Goal: Task Accomplishment & Management: Use online tool/utility

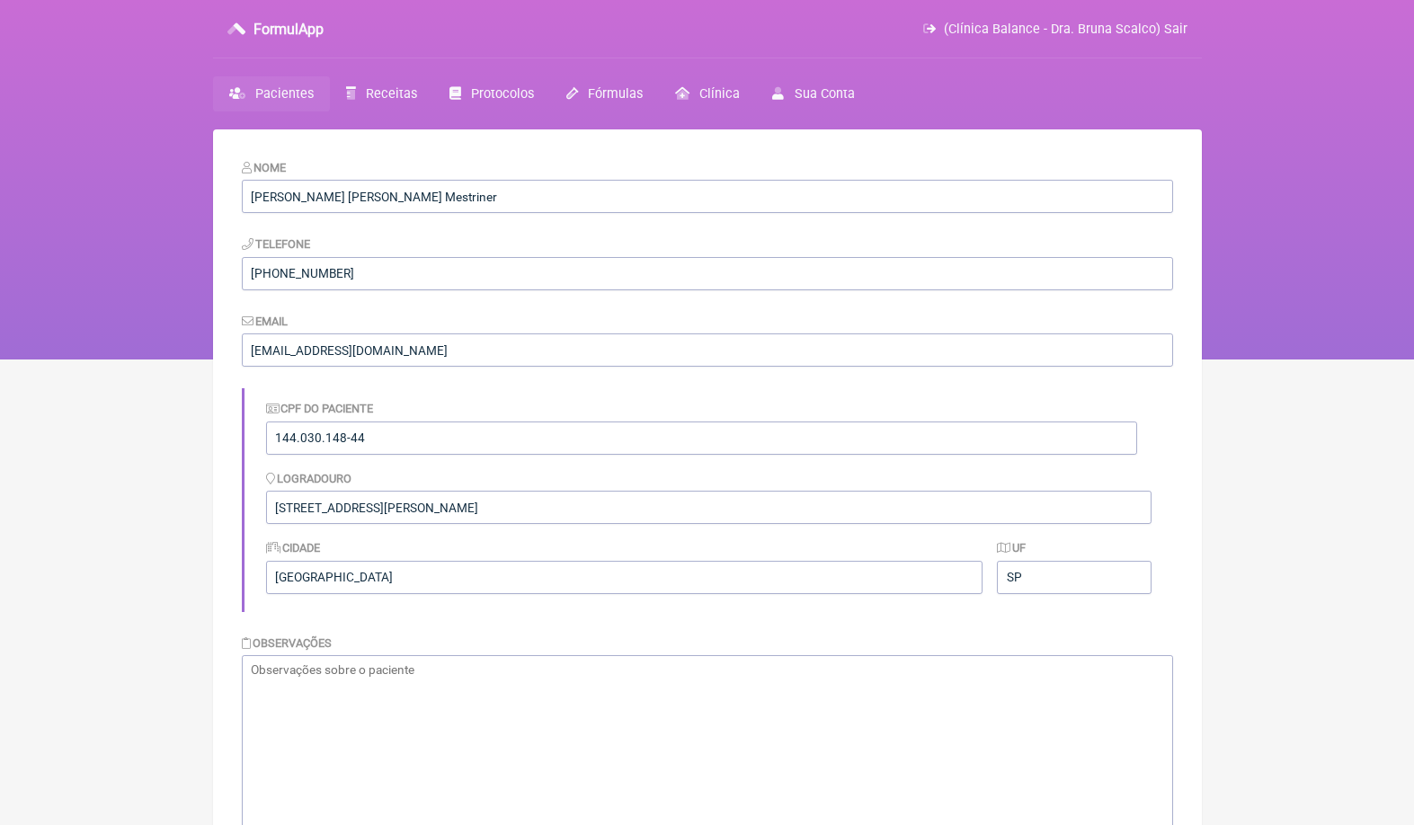
click at [305, 96] on span "Pacientes" at bounding box center [284, 93] width 58 height 15
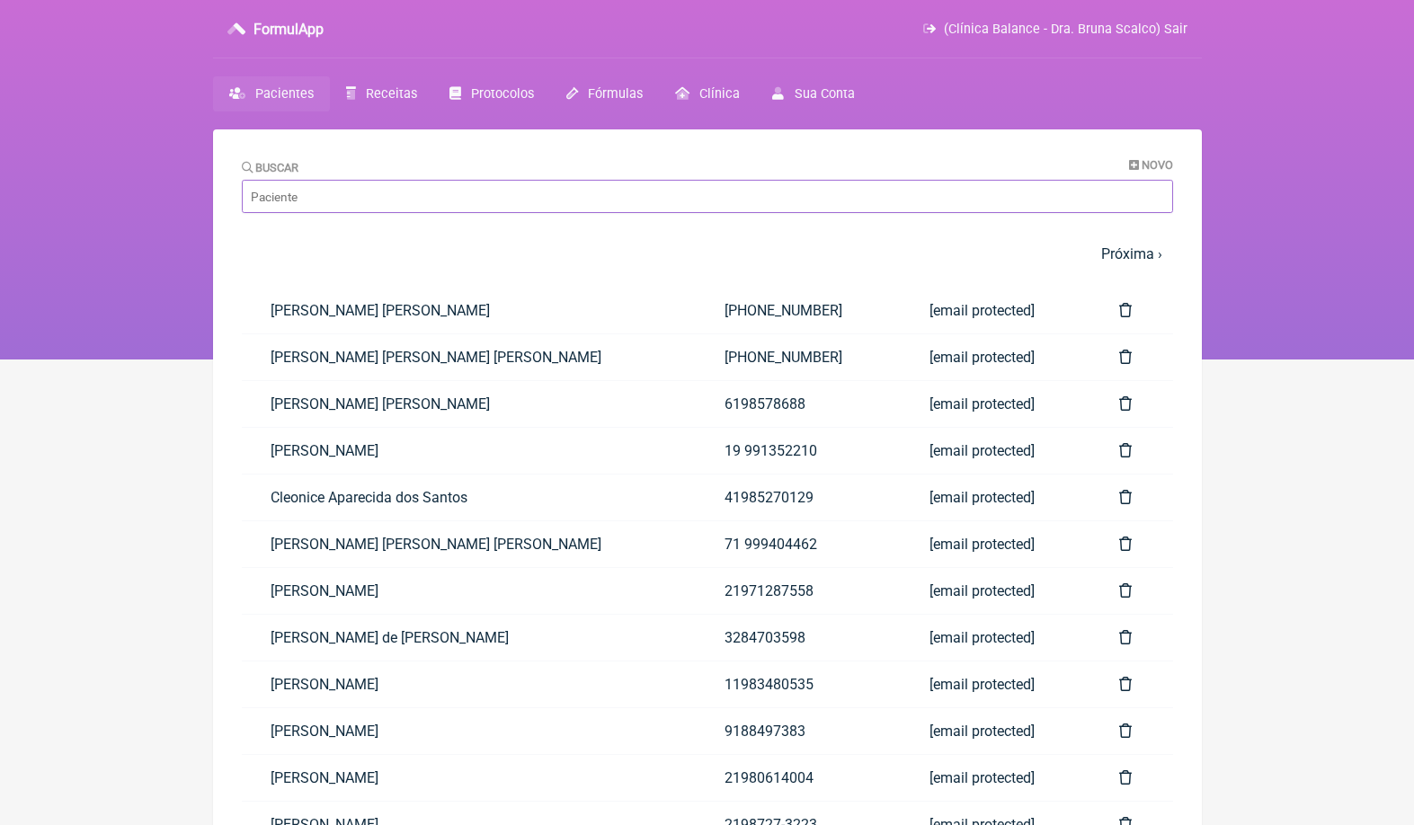
click at [501, 200] on input "Buscar" at bounding box center [707, 196] width 931 height 33
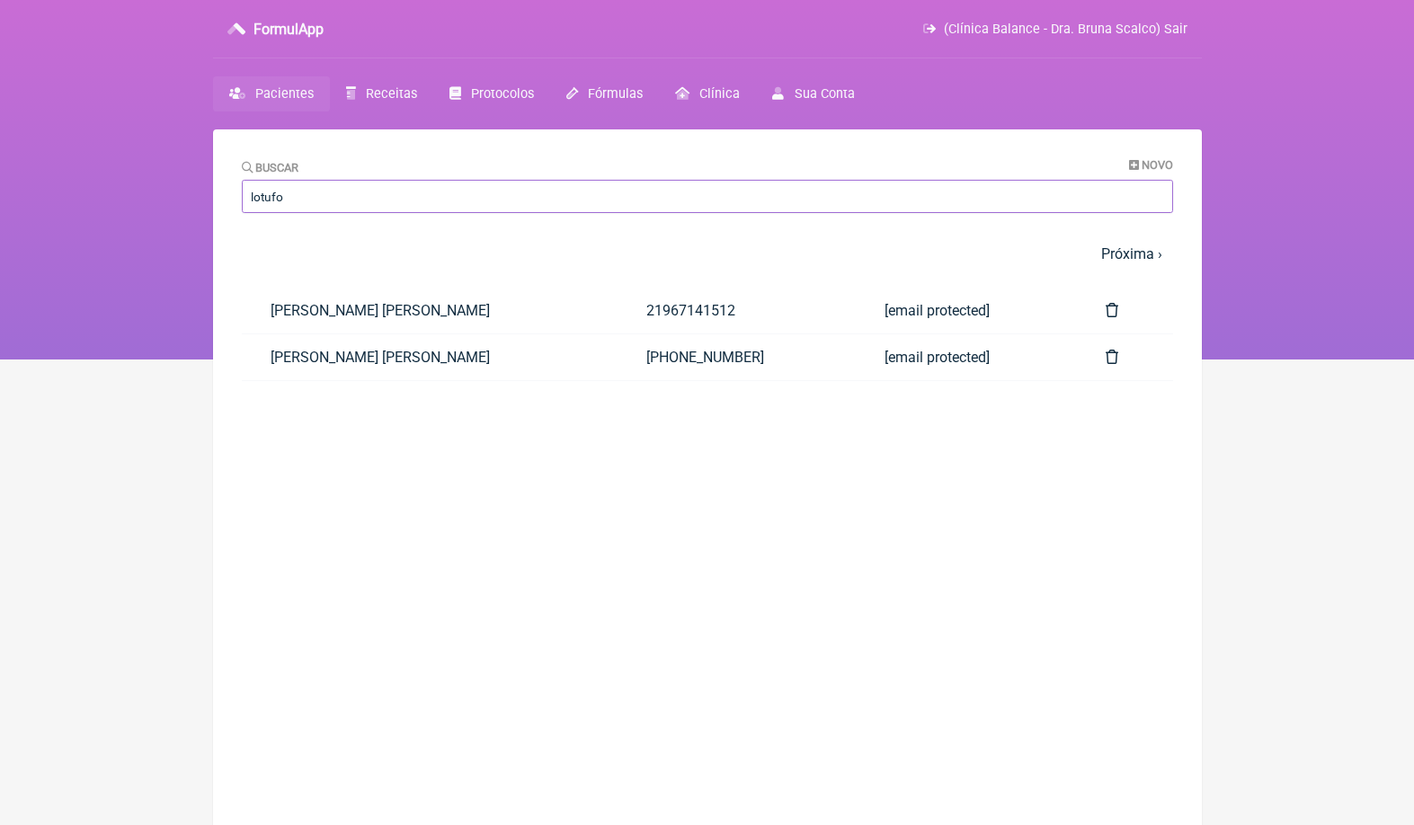
type input "Lotufo"
drag, startPoint x: 501, startPoint y: 200, endPoint x: 362, endPoint y: 317, distance: 181.2
click at [362, 317] on link "[PERSON_NAME]" at bounding box center [430, 311] width 377 height 46
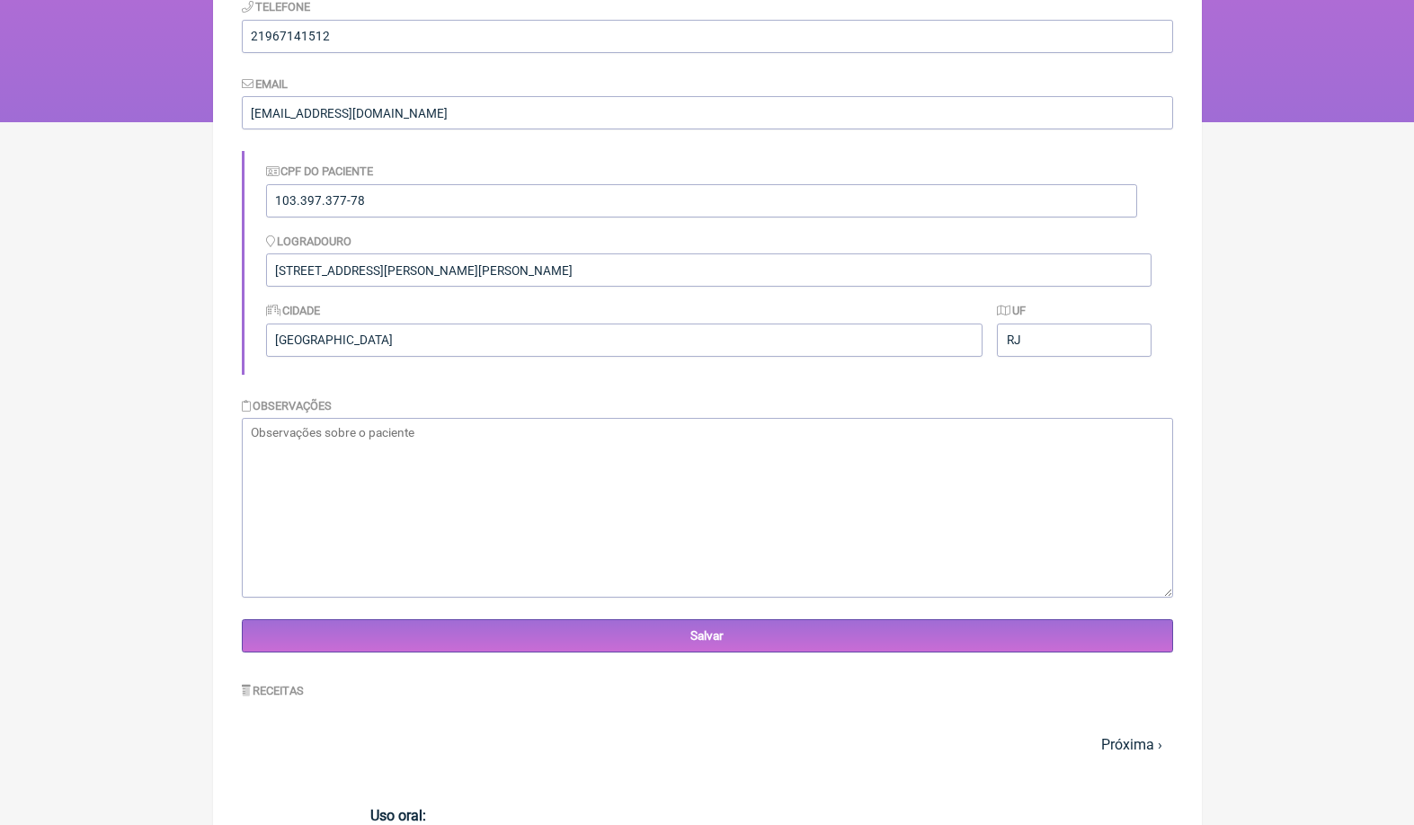
scroll to position [424, 0]
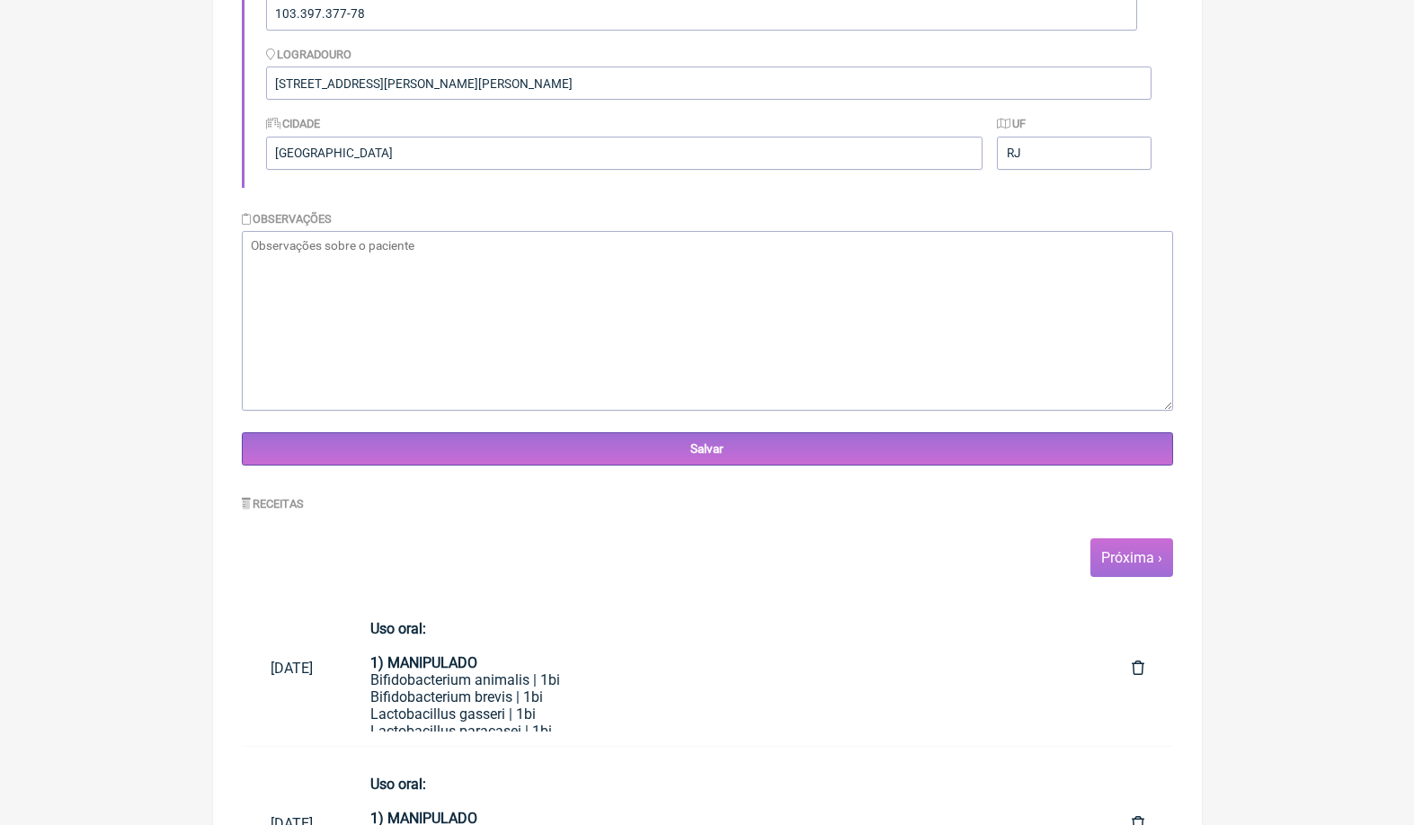
click at [1130, 554] on link "Próxima ›" at bounding box center [1131, 557] width 61 height 17
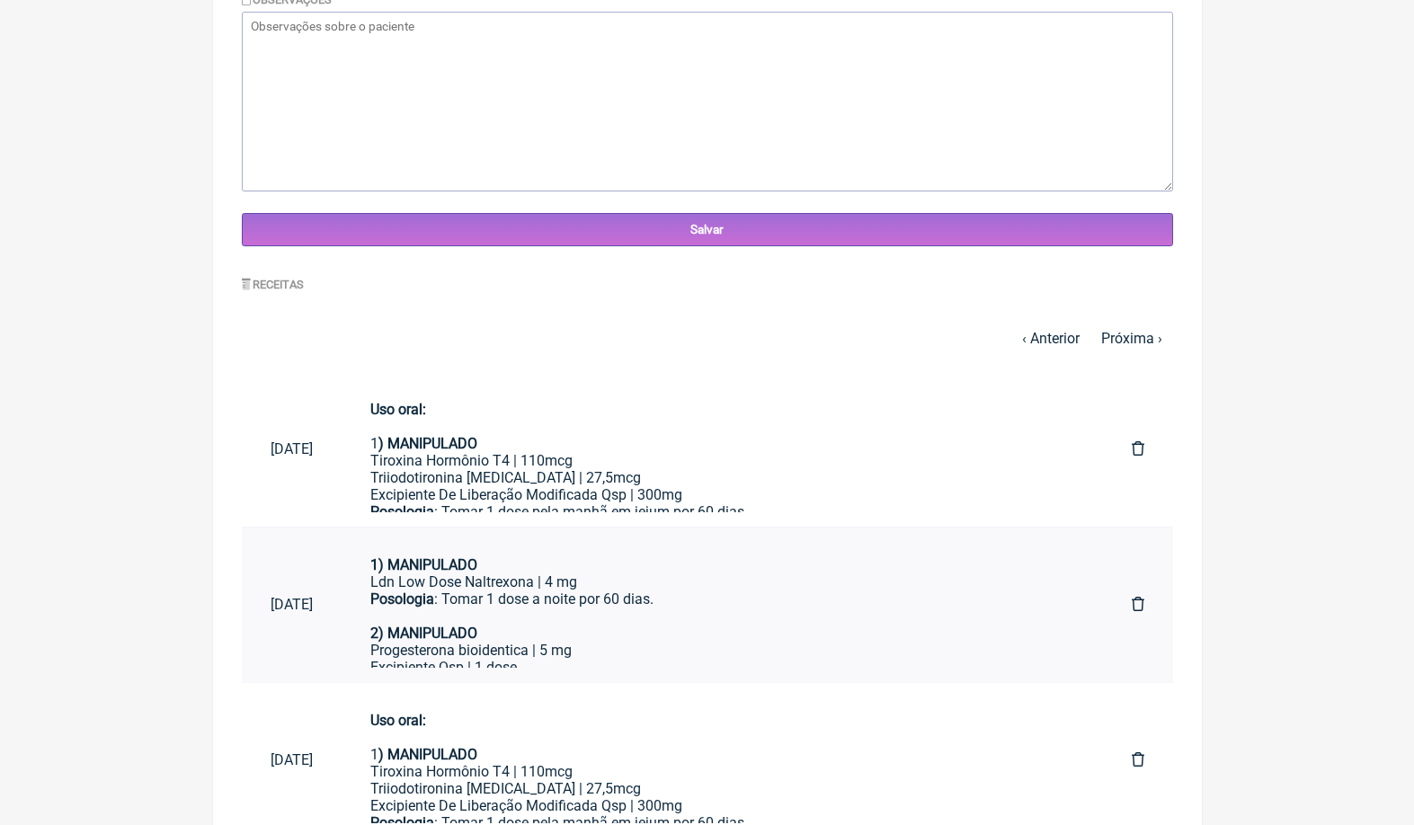
scroll to position [701, 0]
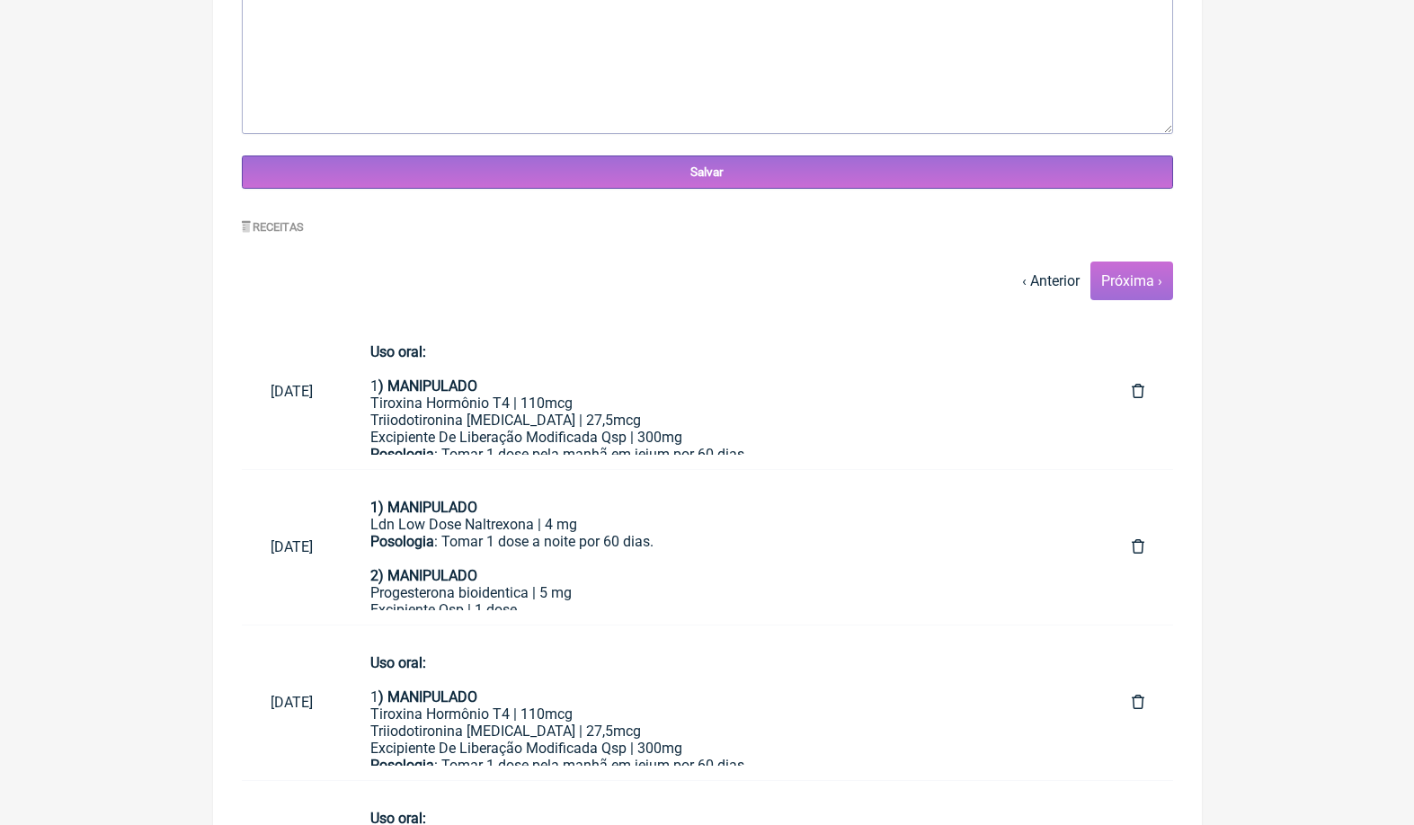
click at [1139, 274] on link "Próxima ›" at bounding box center [1131, 280] width 61 height 17
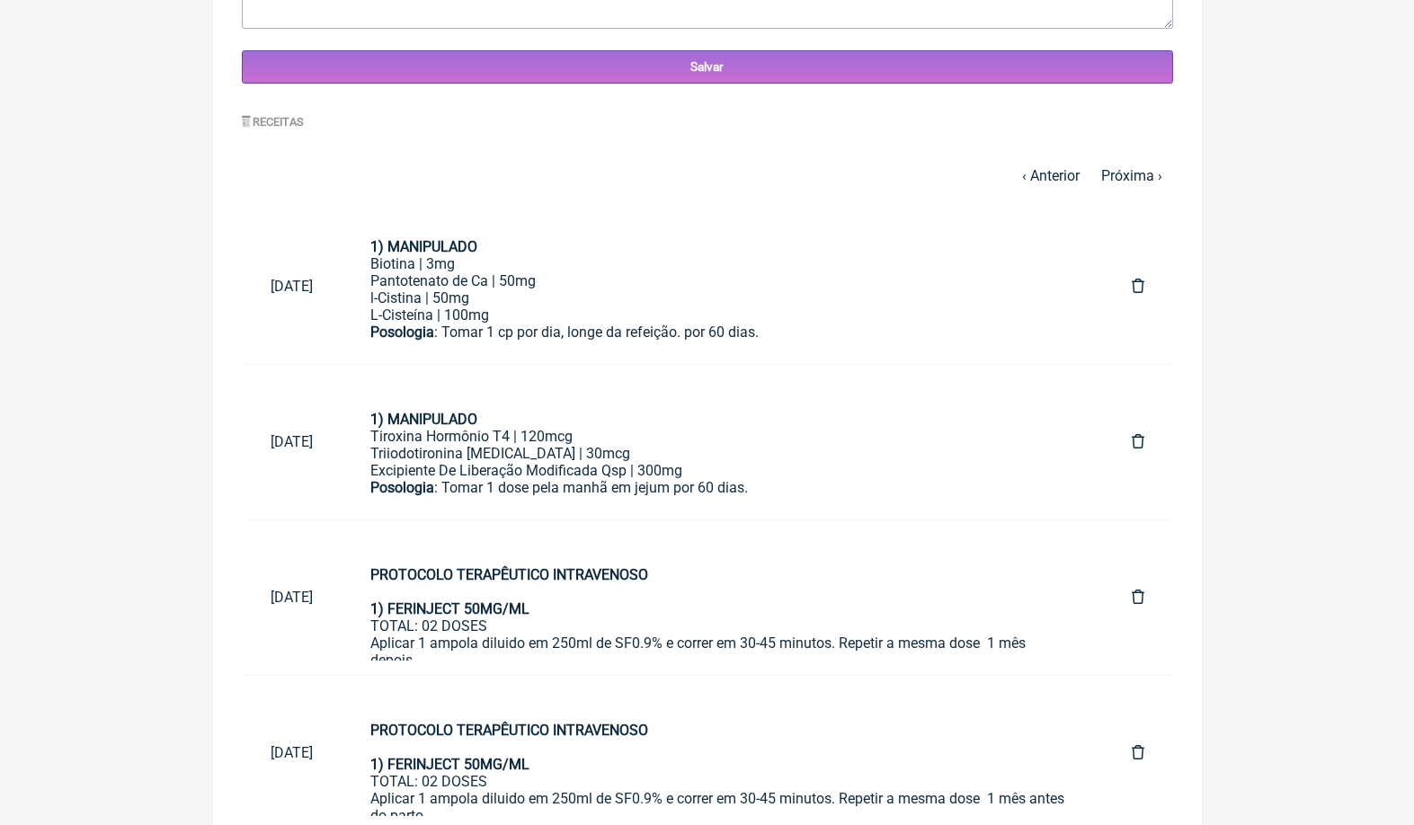
scroll to position [767, 0]
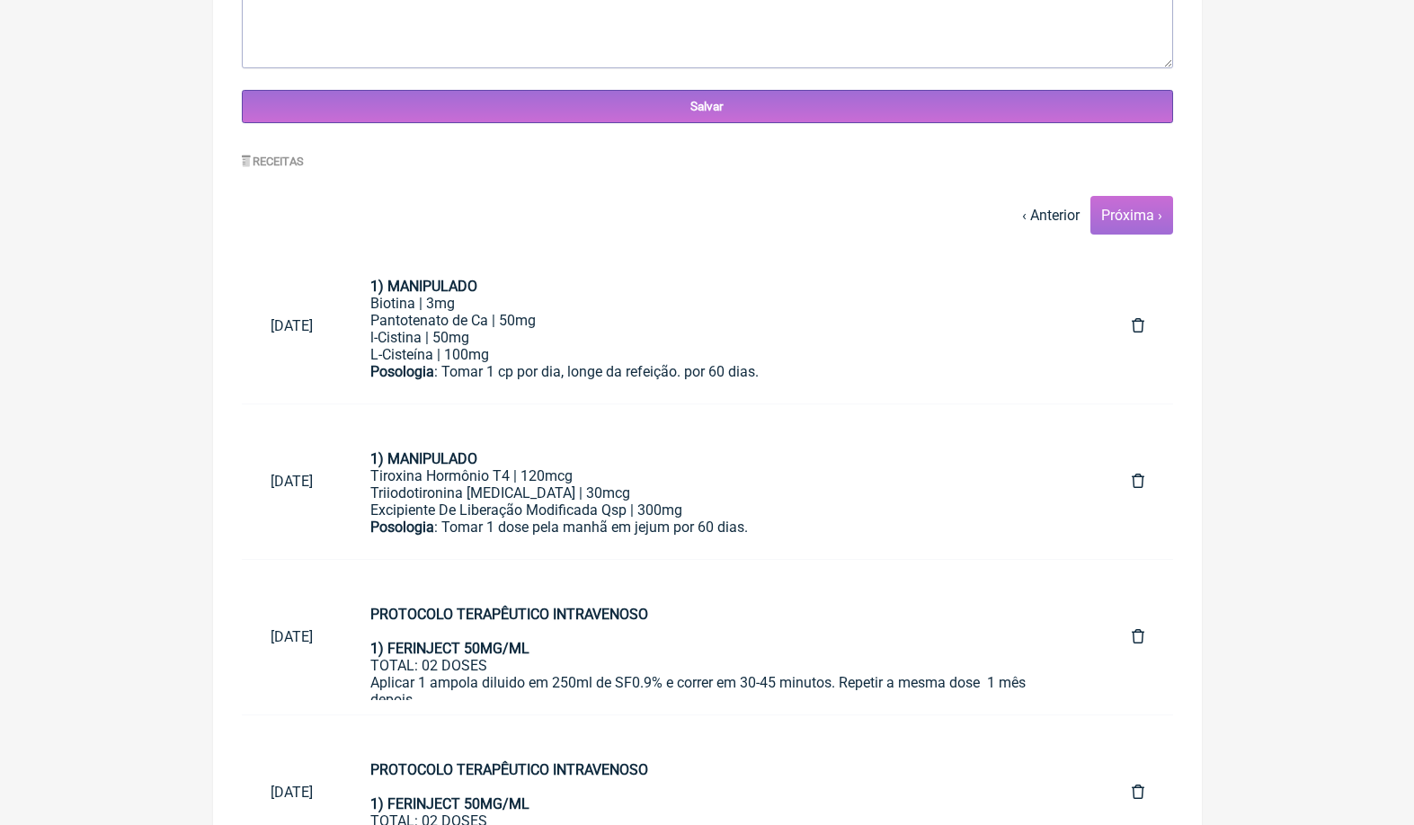
click at [1146, 218] on link "Próxima ›" at bounding box center [1131, 215] width 61 height 17
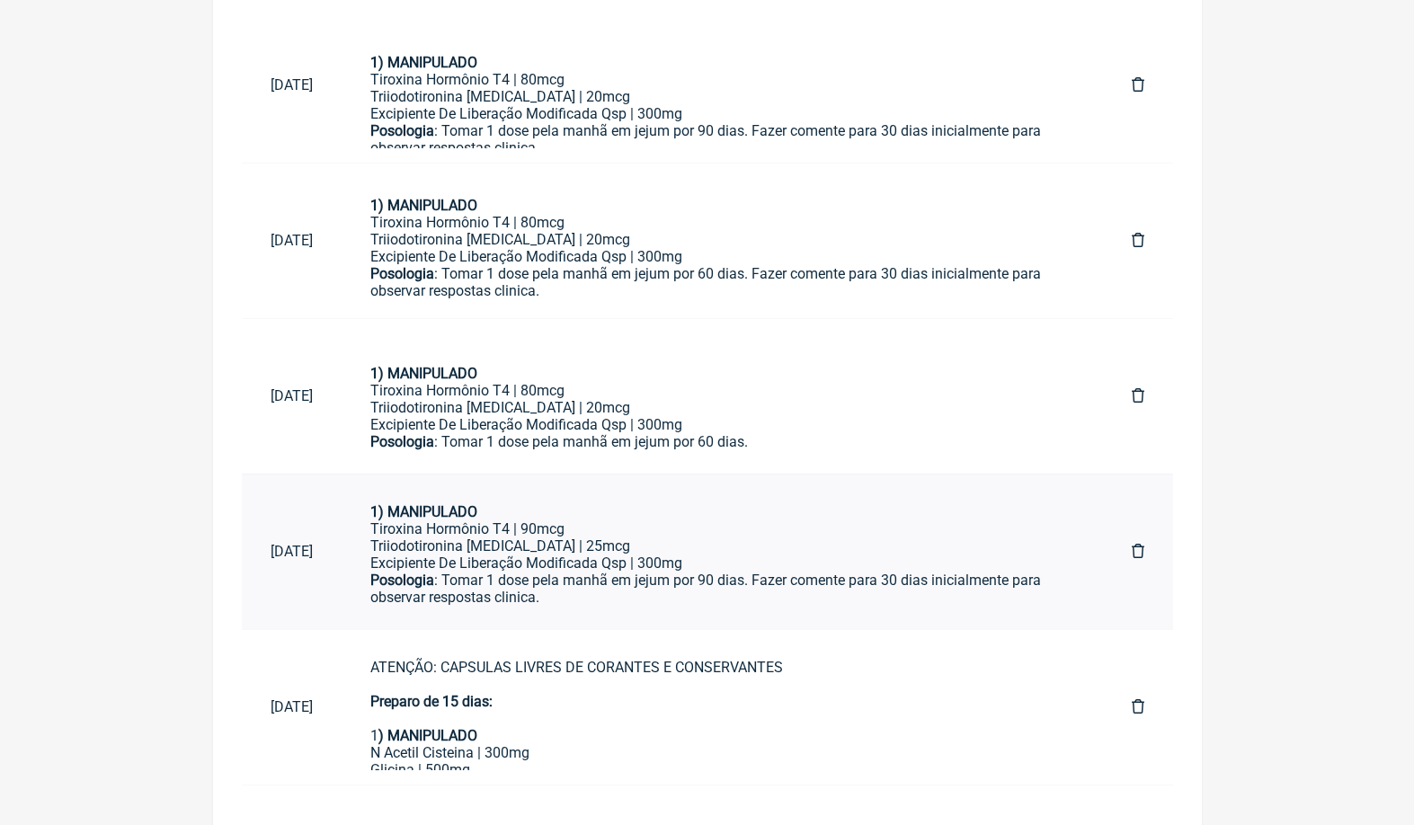
scroll to position [25, 0]
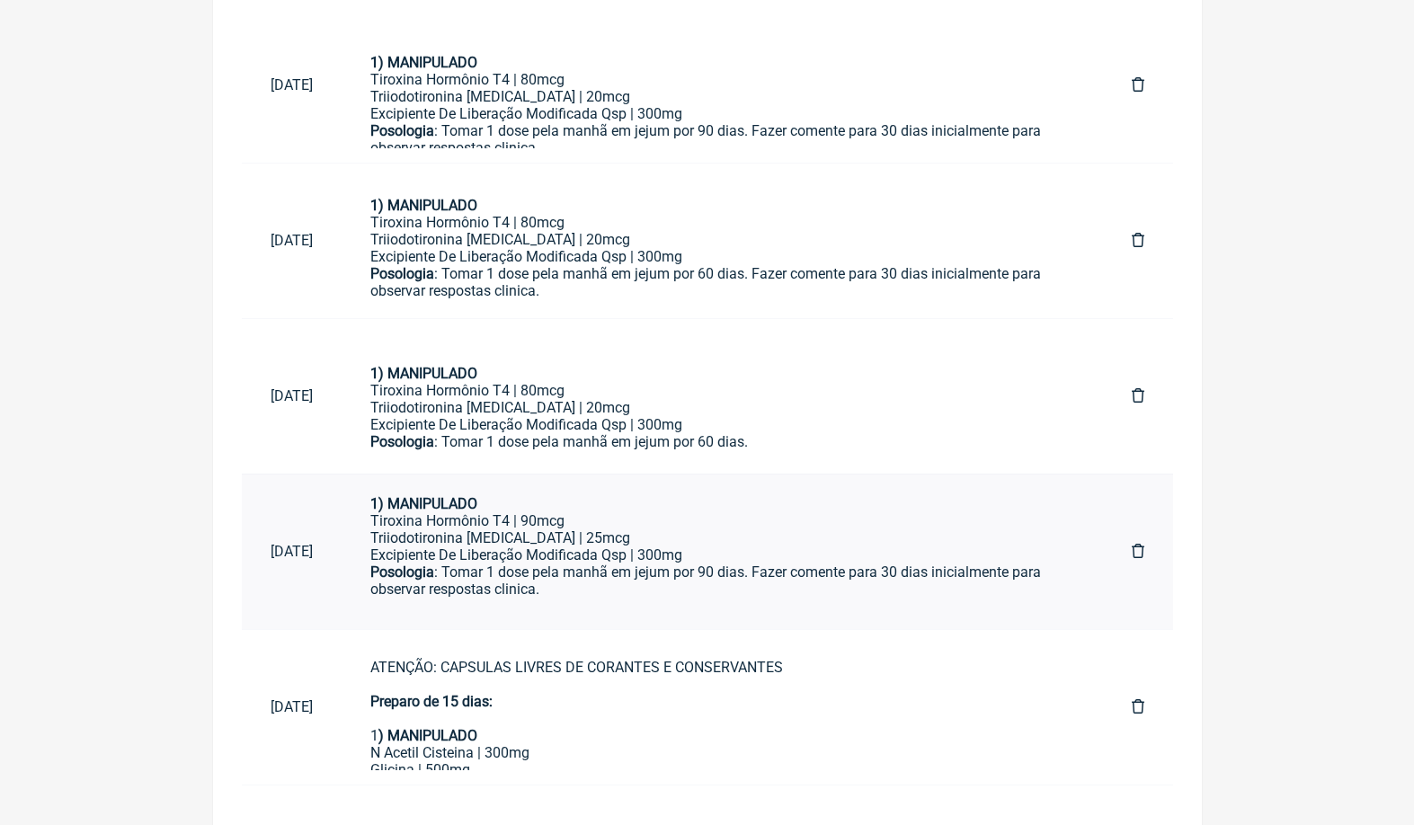
click at [533, 553] on div "Excipiente De Liberação Modificada Qsp | 300mg" at bounding box center [722, 555] width 704 height 17
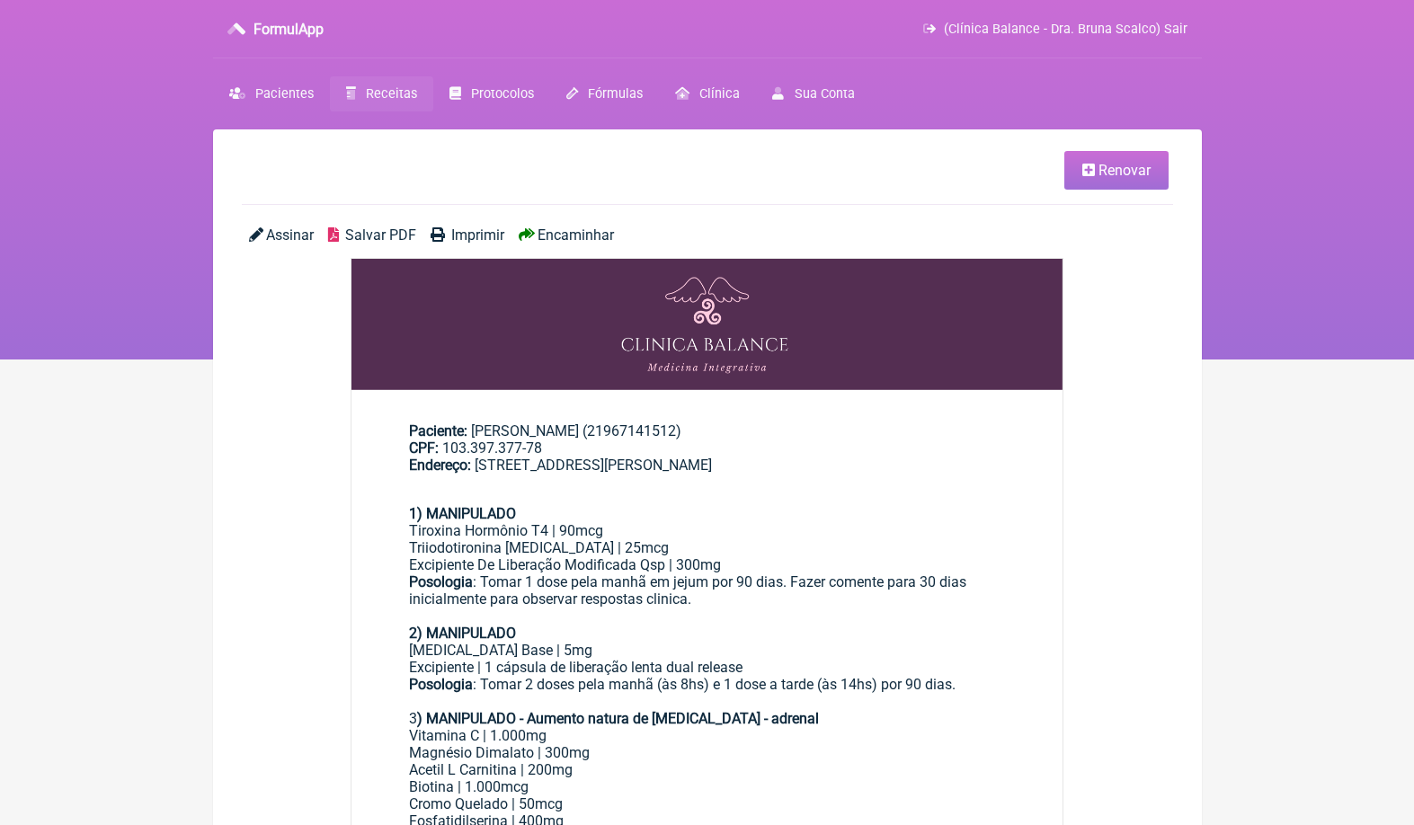
click at [1127, 171] on span "Renovar" at bounding box center [1125, 170] width 52 height 17
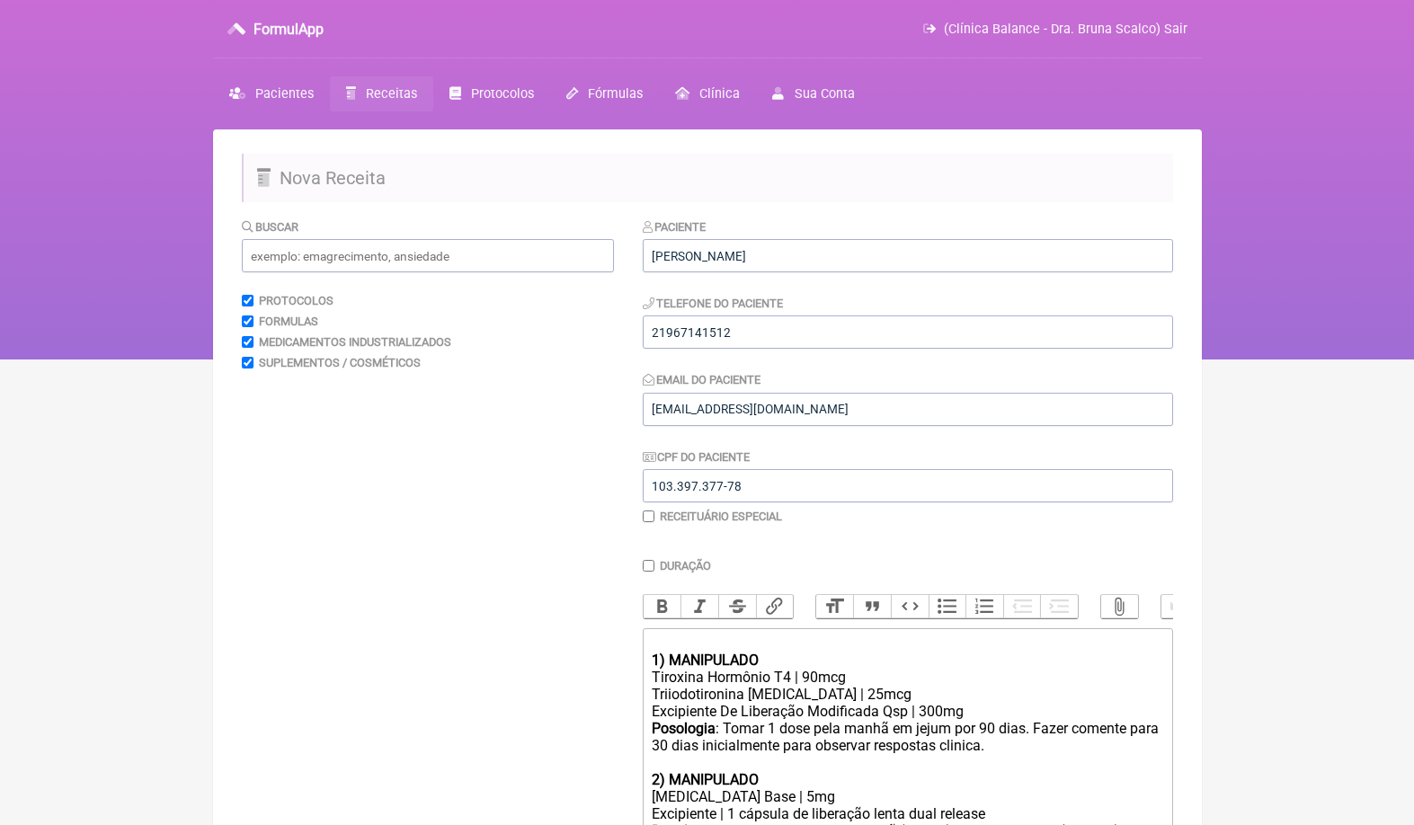
scroll to position [223, 0]
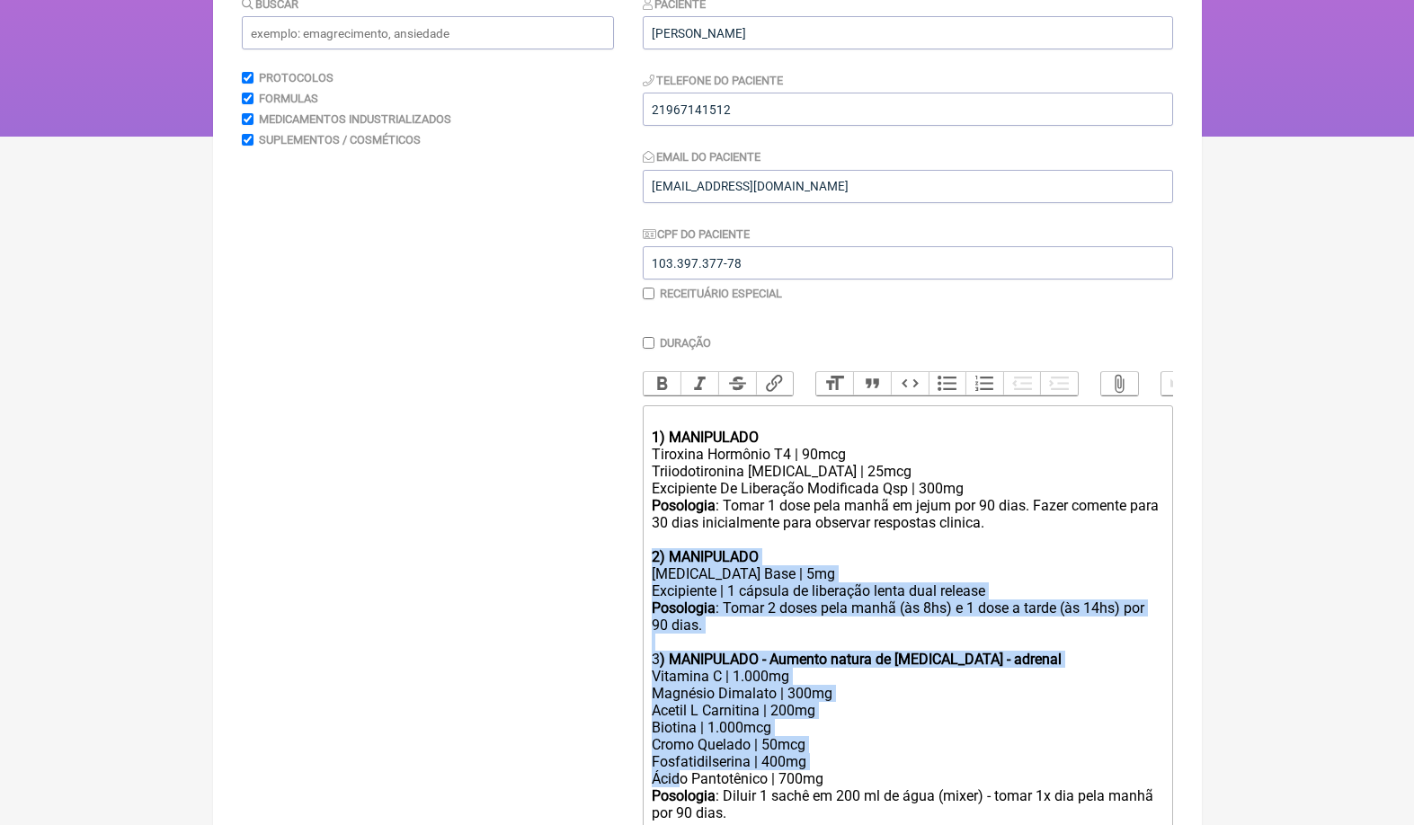
drag, startPoint x: 652, startPoint y: 544, endPoint x: 681, endPoint y: 752, distance: 209.7
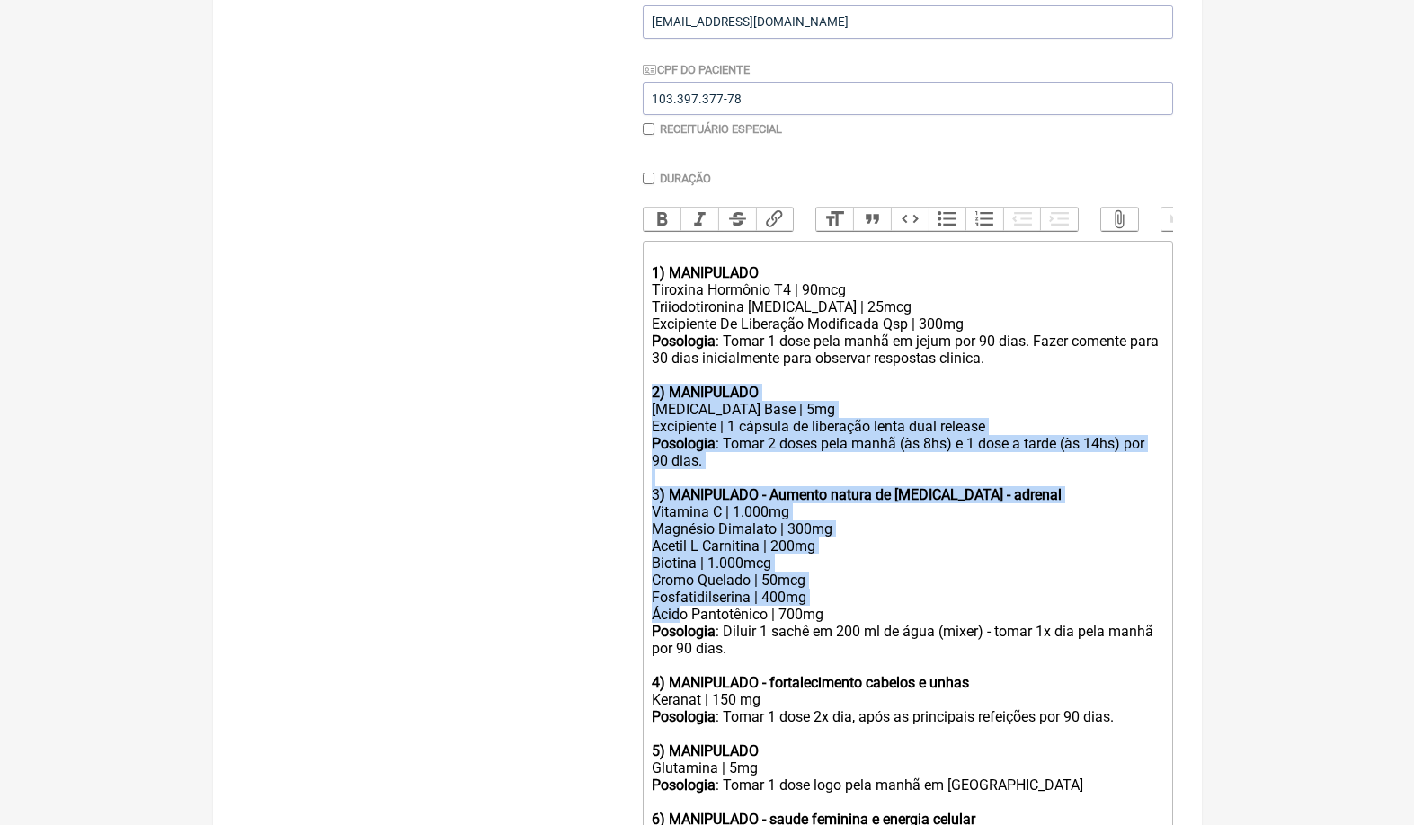
scroll to position [388, 0]
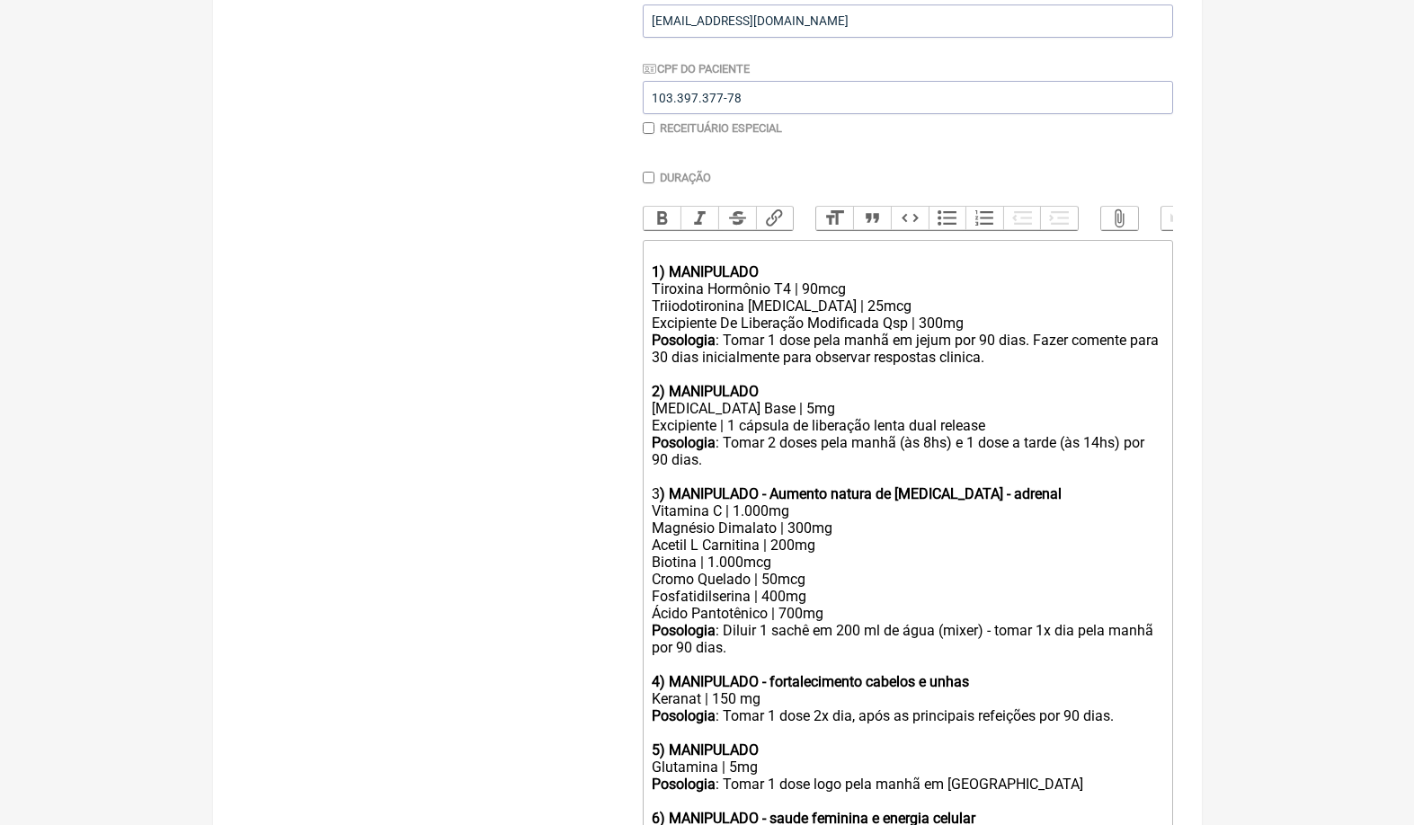
click at [813, 639] on div "Posologia : Diluir 1 sachê em 200 ml de água (mixer) - tomar 1x dia pela manhã …" at bounding box center [907, 647] width 511 height 51
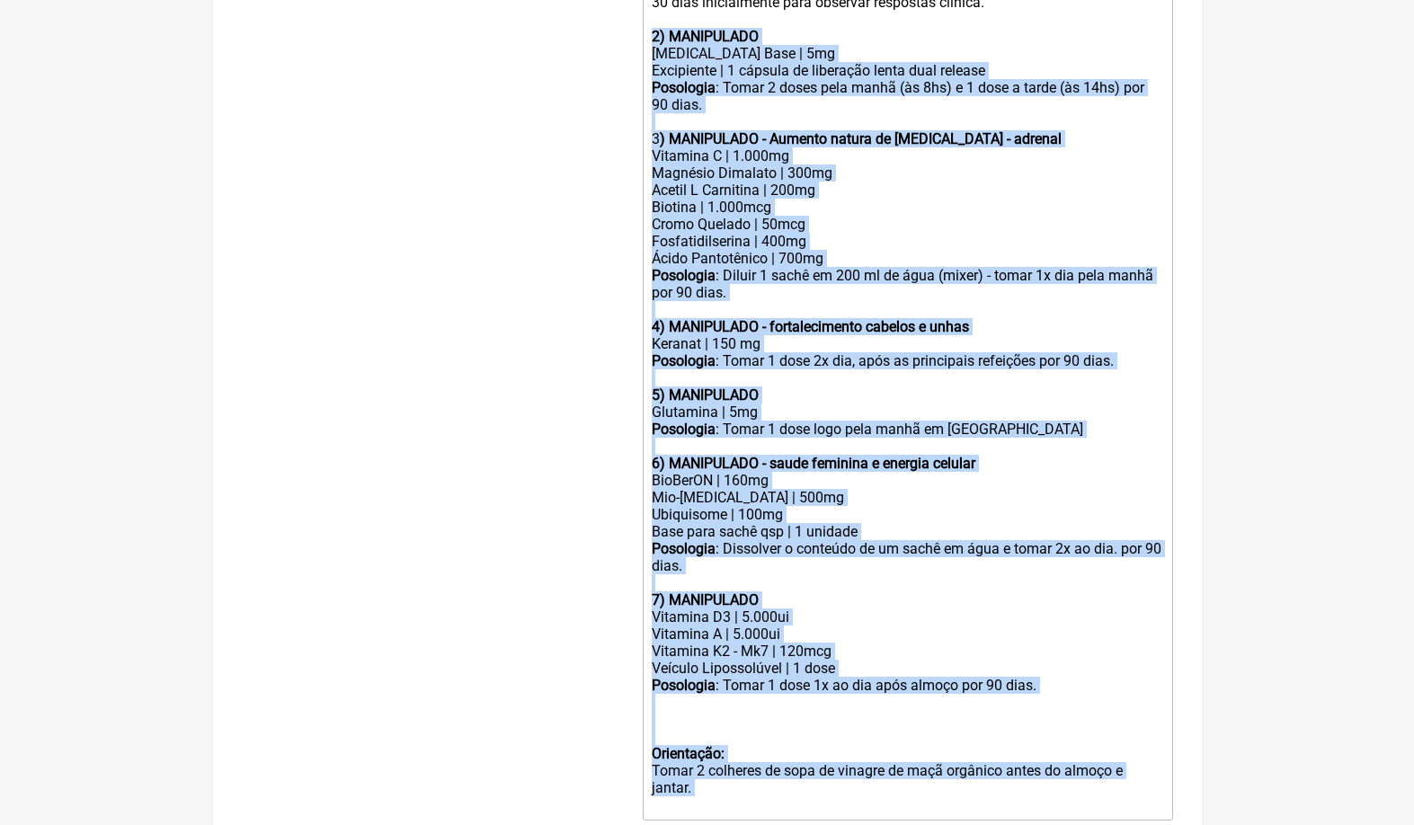
scroll to position [815, 0]
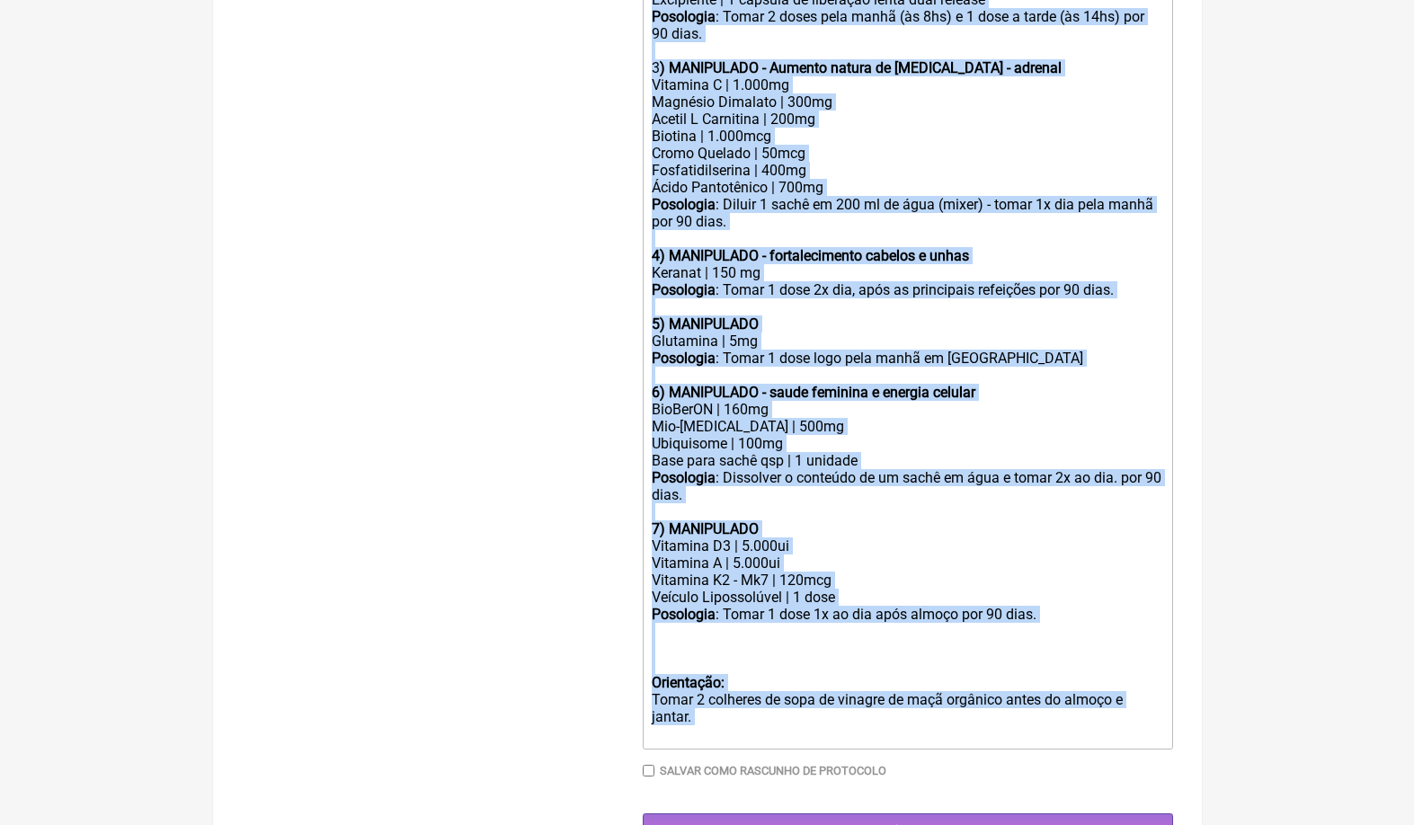
drag, startPoint x: 655, startPoint y: 384, endPoint x: 774, endPoint y: 724, distance: 360.3
click at [774, 724] on div "Duração Duração de 30 dias Bold Italic Strikethrough Link Heading Quote Code Bu…" at bounding box center [908, 268] width 530 height 1047
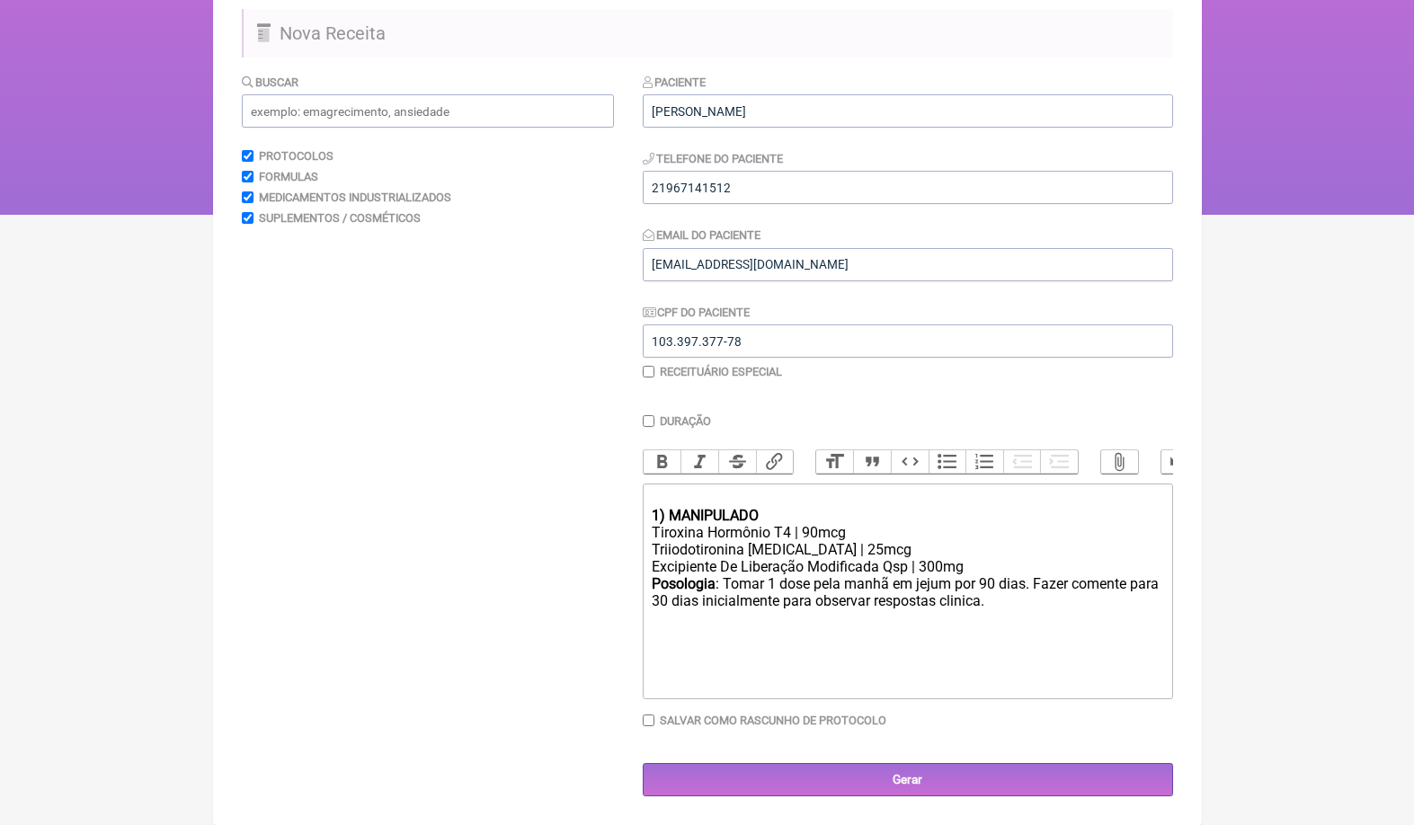
scroll to position [143, 0]
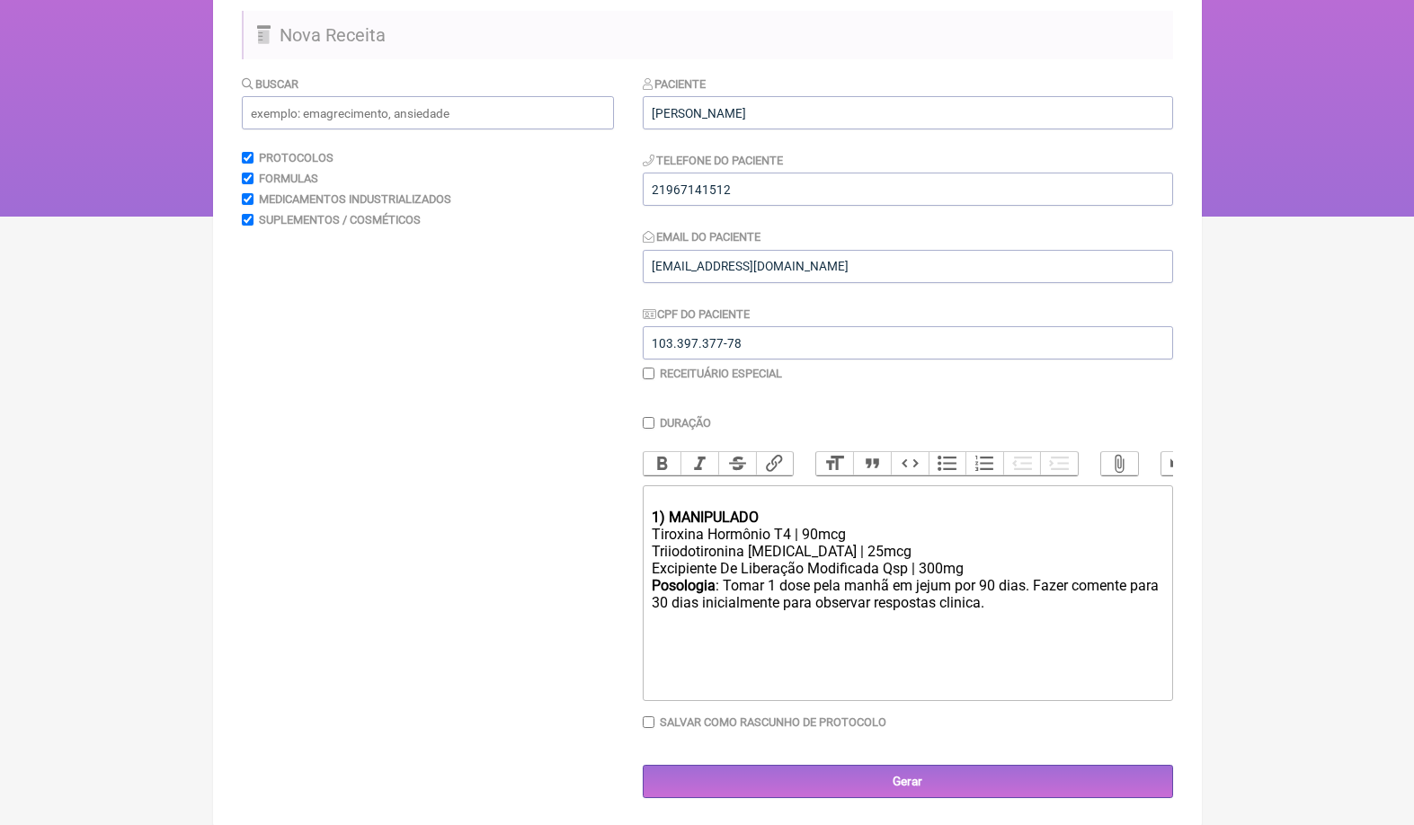
click at [811, 531] on div "Tiroxina Hormônio T4 | 90mcg" at bounding box center [907, 534] width 511 height 17
click at [796, 546] on div "Triiodotironina [MEDICAL_DATA] | 25mcg" at bounding box center [907, 551] width 511 height 17
click at [992, 577] on div "Posologia : Tomar 1 dose pela manhã em [GEOGRAPHIC_DATA] por 90 dias. Fazer com…" at bounding box center [907, 602] width 511 height 51
type trix-editor "<div><br></div><div><strong>1) MANIPULADO</strong></div><div>Tiroxina Hormônio …"
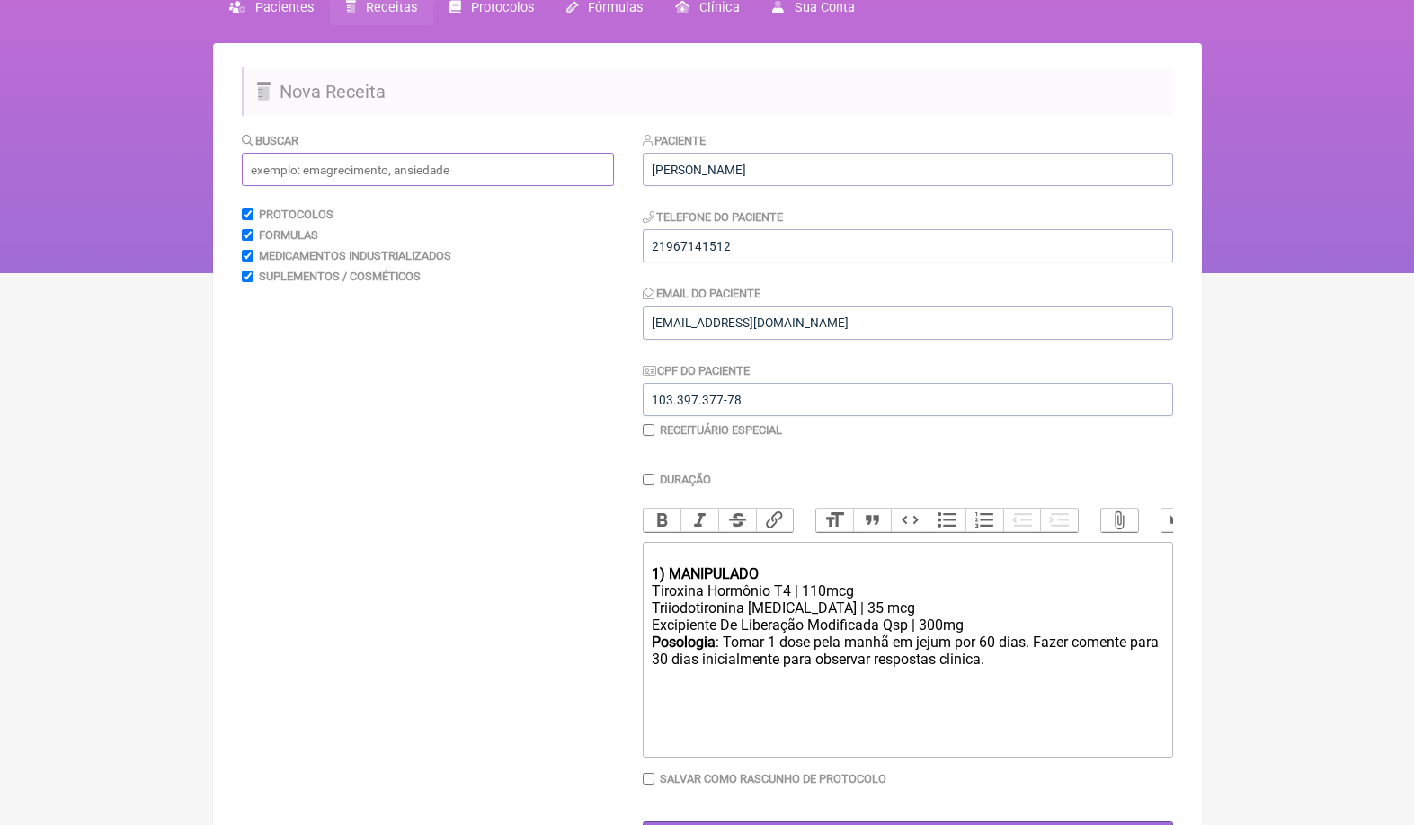
click at [442, 179] on input "text" at bounding box center [428, 169] width 372 height 33
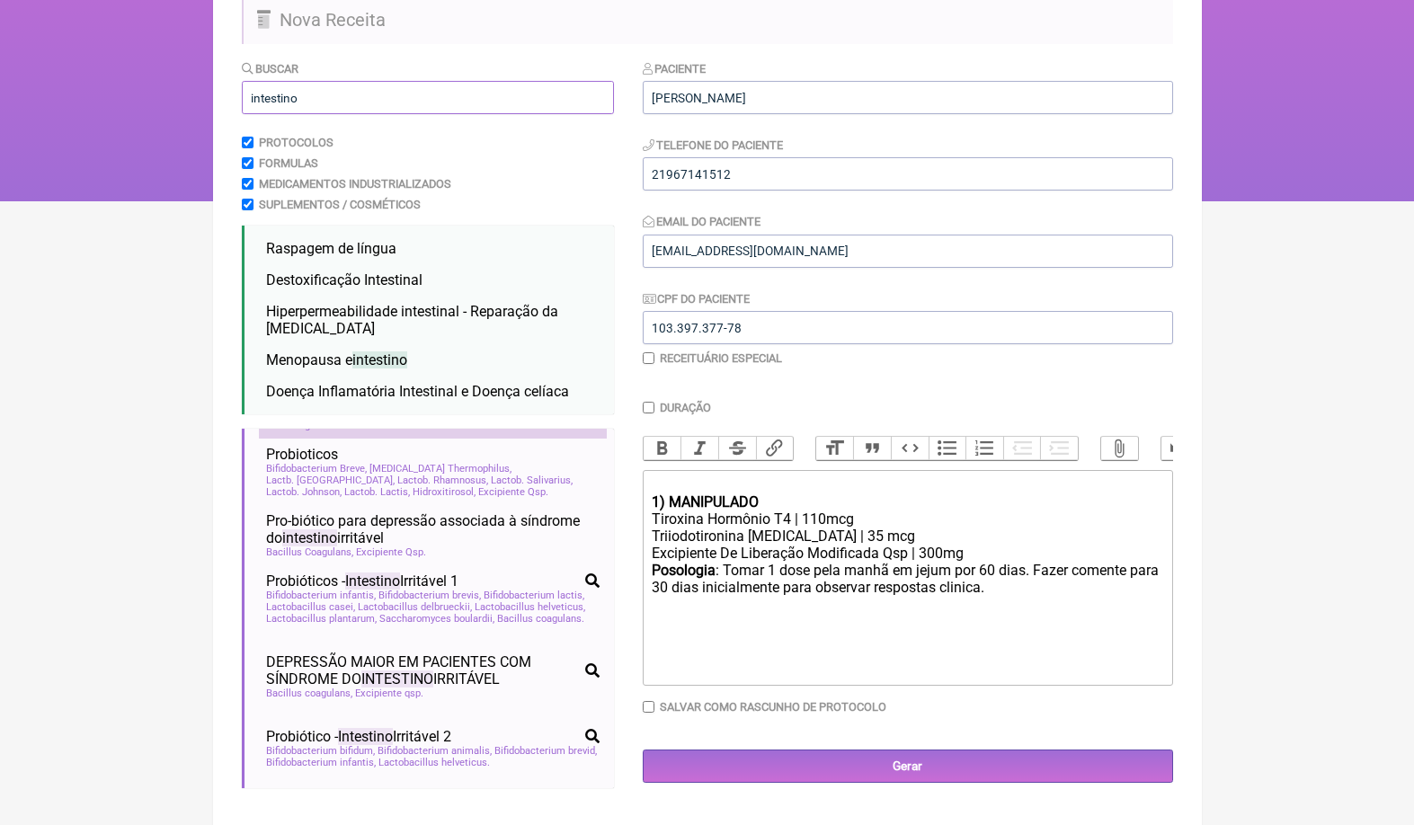
scroll to position [130, 0]
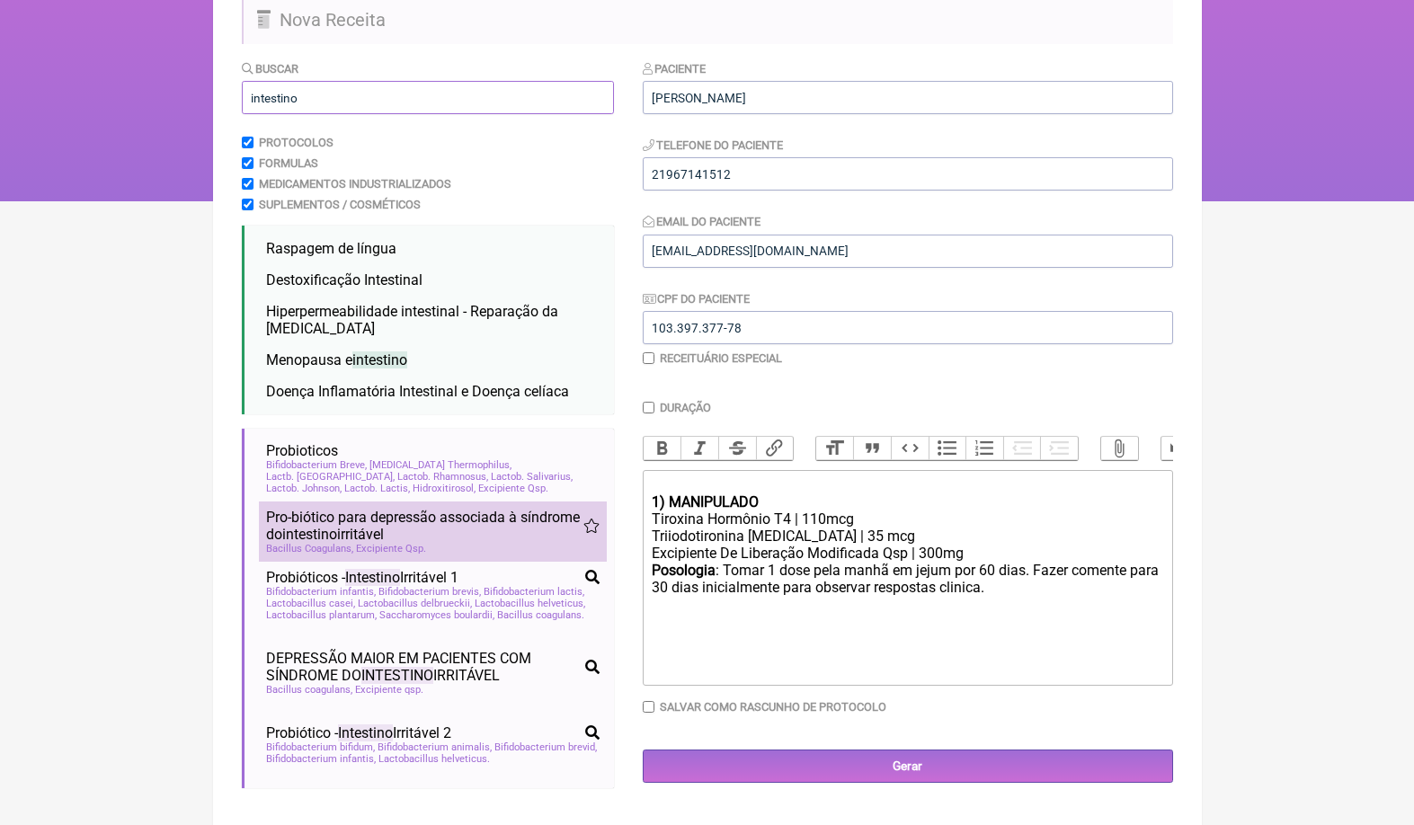
type input "intestino"
click at [435, 526] on span "Pro-biótico para depressão associada à síndrome do intestino irritável" at bounding box center [424, 526] width 317 height 34
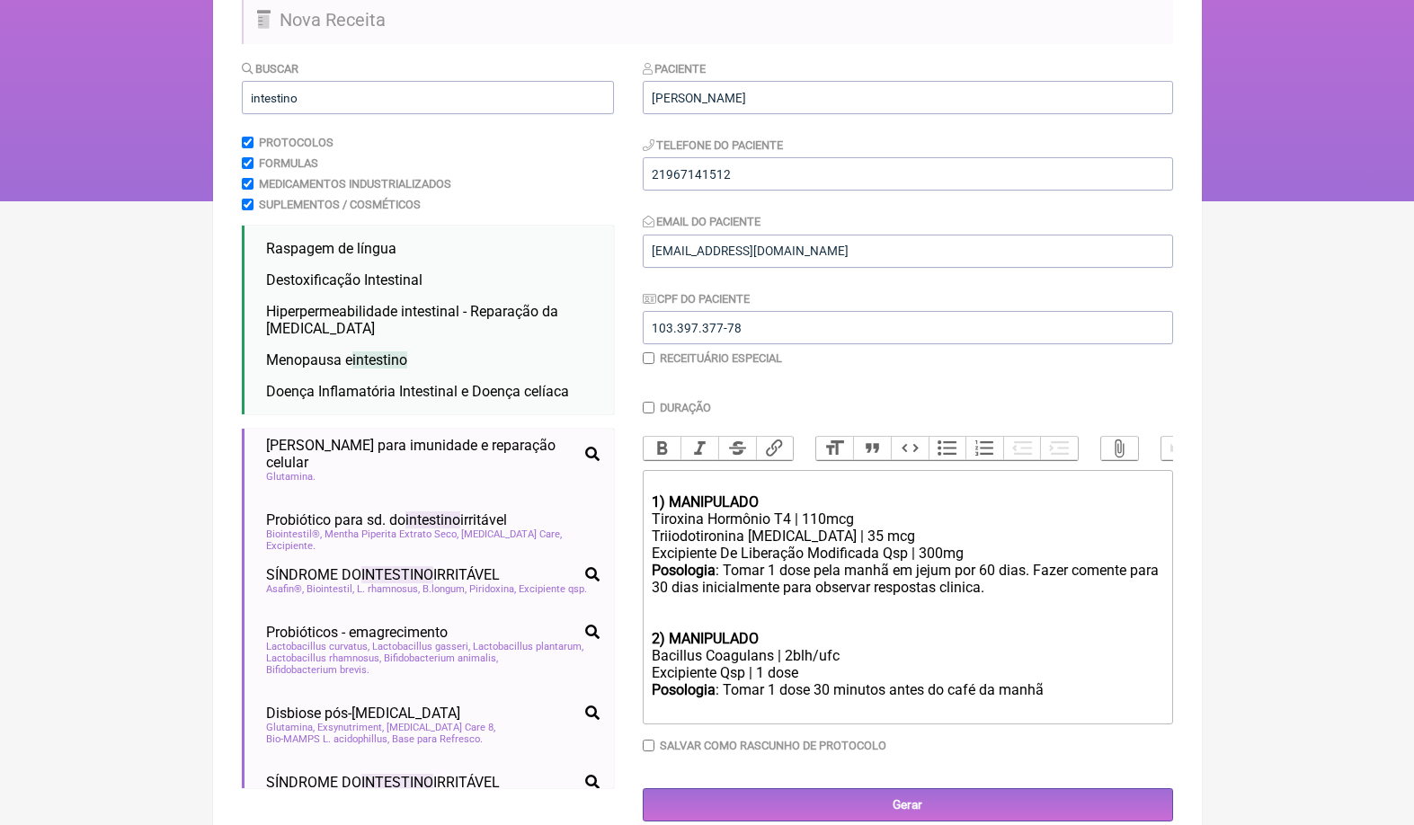
scroll to position [618, 0]
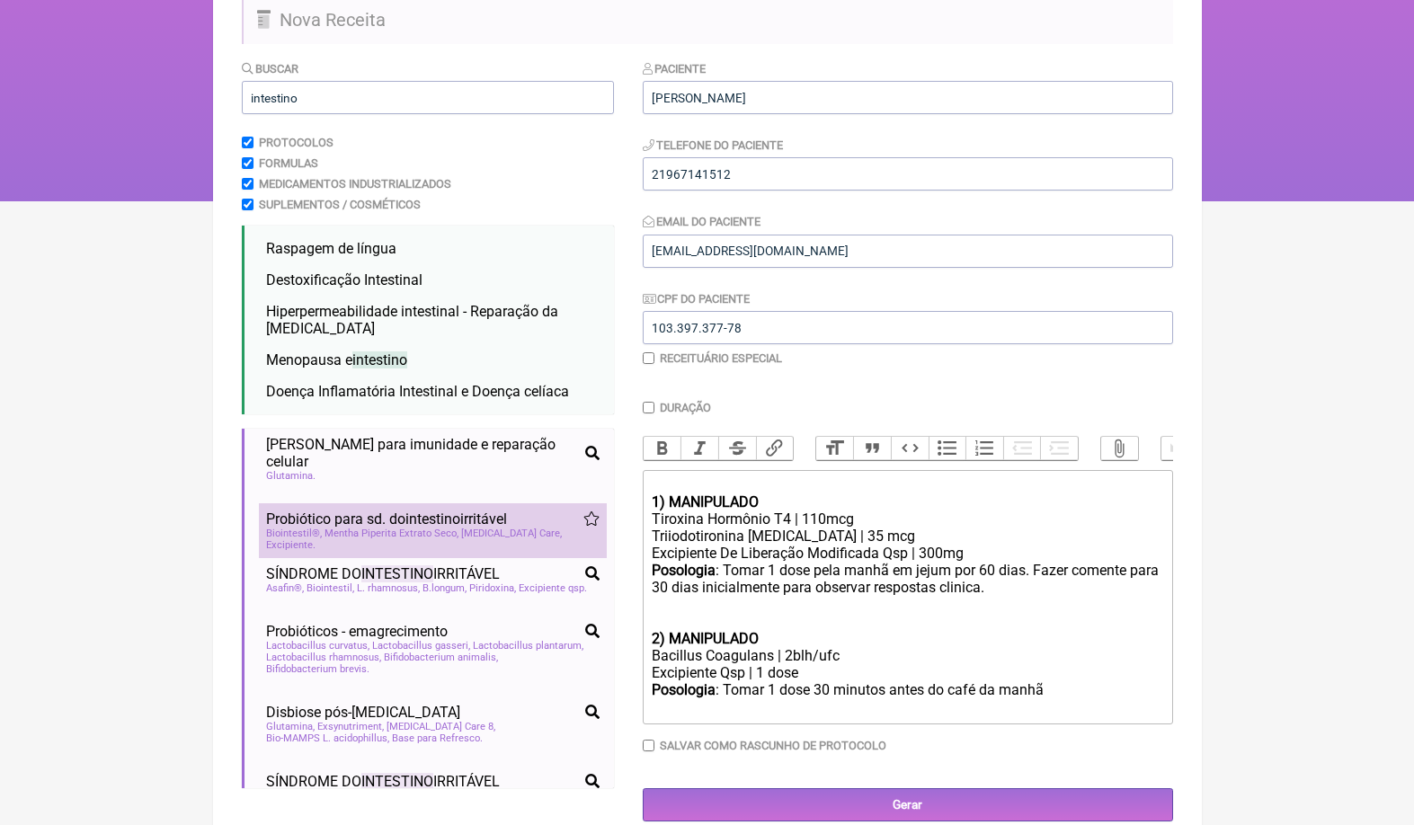
click at [435, 529] on span "Mentha Piperita Extrato Seco" at bounding box center [392, 534] width 134 height 12
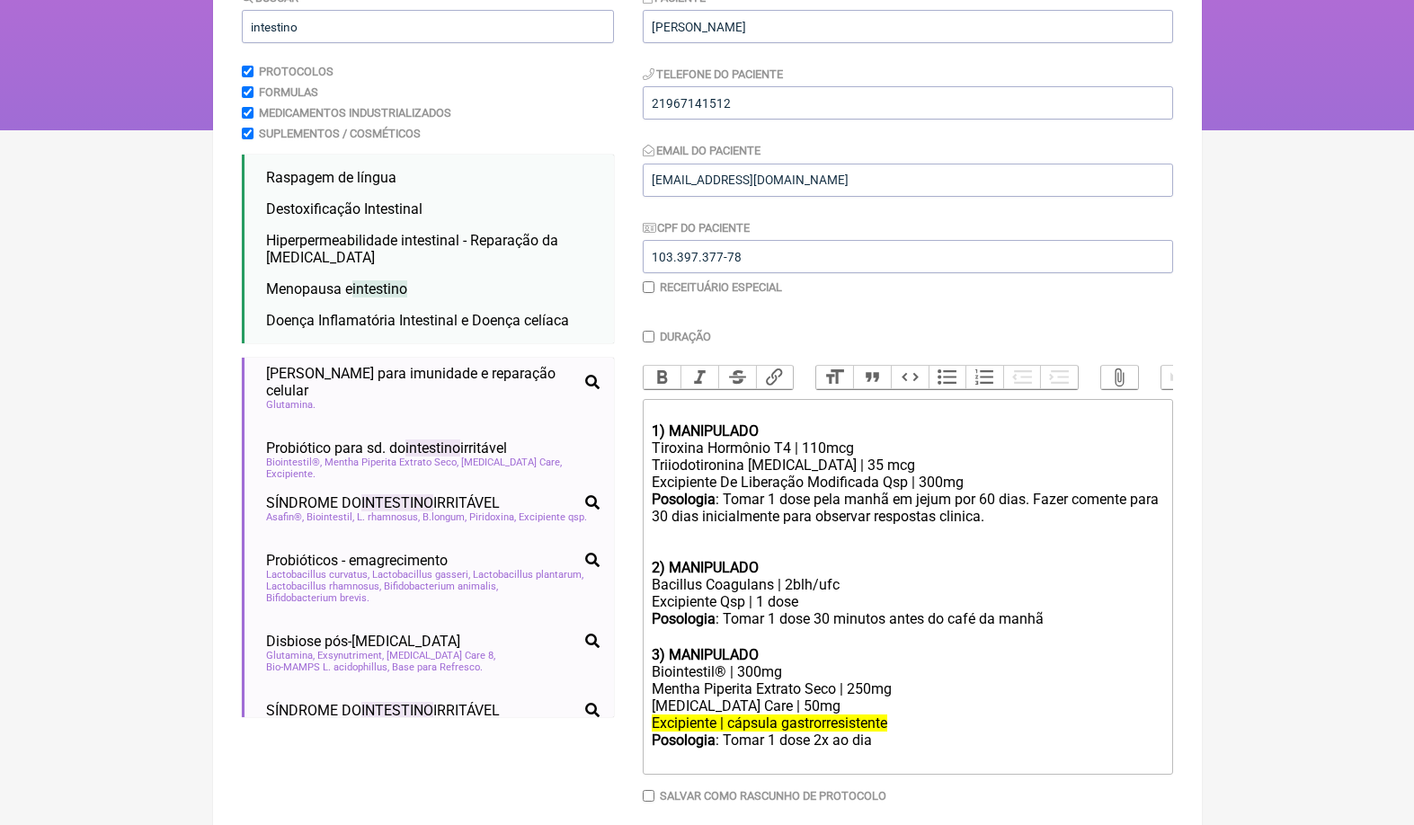
scroll to position [263, 0]
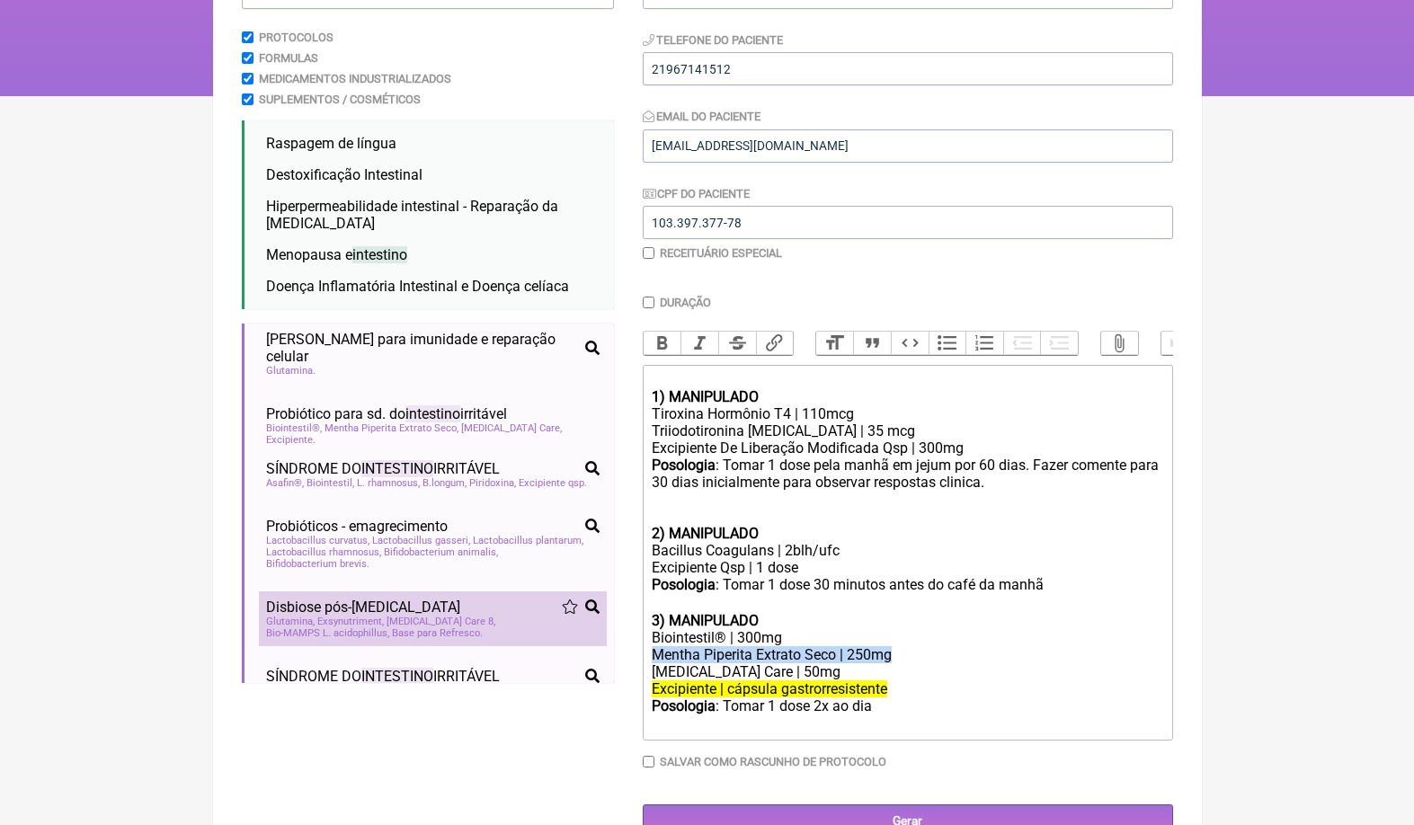
drag, startPoint x: 929, startPoint y: 632, endPoint x: 588, endPoint y: 631, distance: 340.7
click at [588, 631] on form "Buscar intestino Protocolos Formulas Medicamentos Industrializados Suplementos …" at bounding box center [707, 396] width 931 height 884
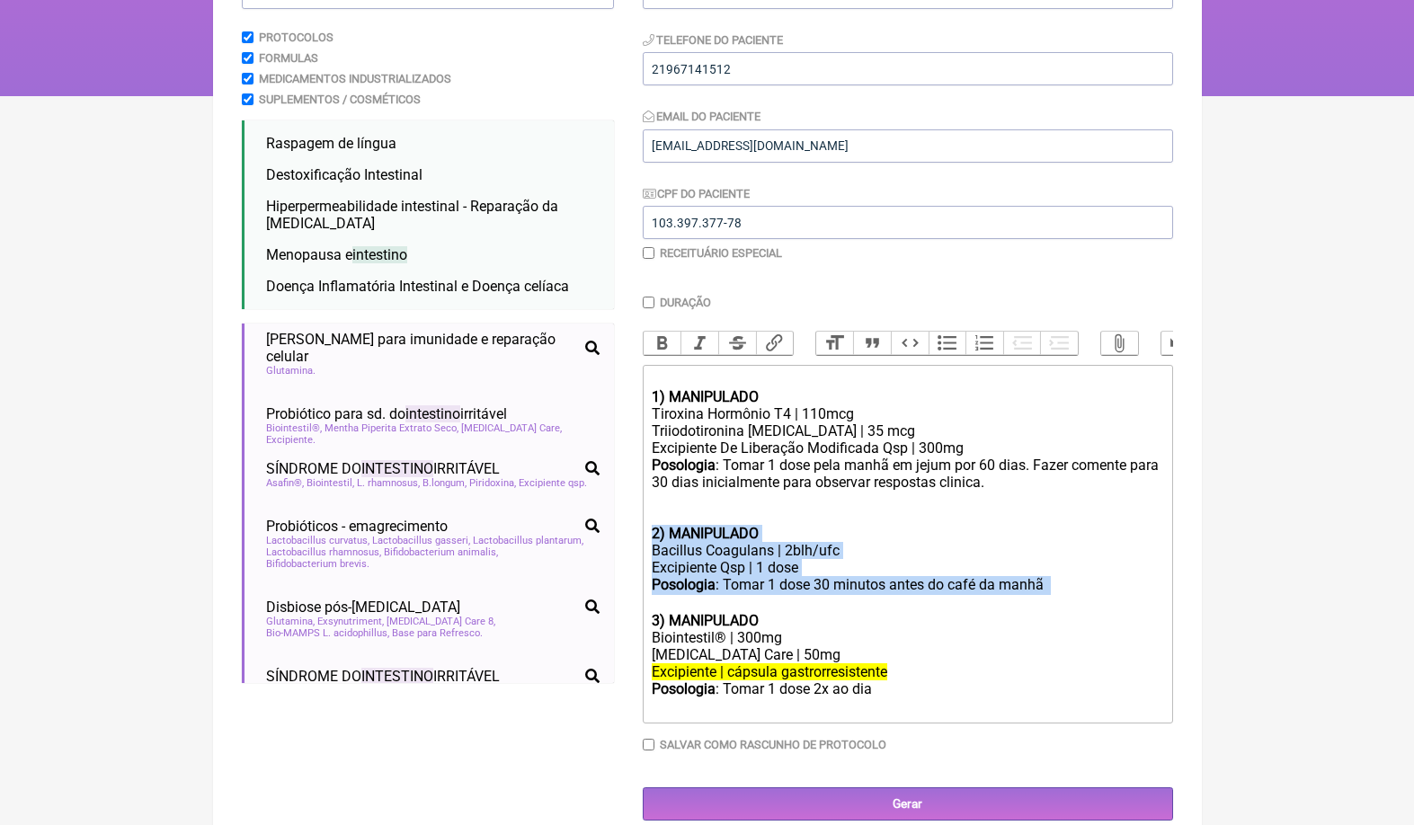
drag, startPoint x: 832, startPoint y: 584, endPoint x: 638, endPoint y: 521, distance: 203.3
click at [638, 521] on form "Buscar intestino Protocolos Formulas Medicamentos Industrializados Suplementos …" at bounding box center [707, 387] width 931 height 867
click at [792, 559] on div "Excipiente Qsp | 1 dose" at bounding box center [907, 567] width 511 height 17
drag, startPoint x: 792, startPoint y: 592, endPoint x: 632, endPoint y: 530, distance: 172.0
click at [632, 530] on form "Buscar intestino Protocolos Formulas Medicamentos Industrializados Suplementos …" at bounding box center [707, 387] width 931 height 867
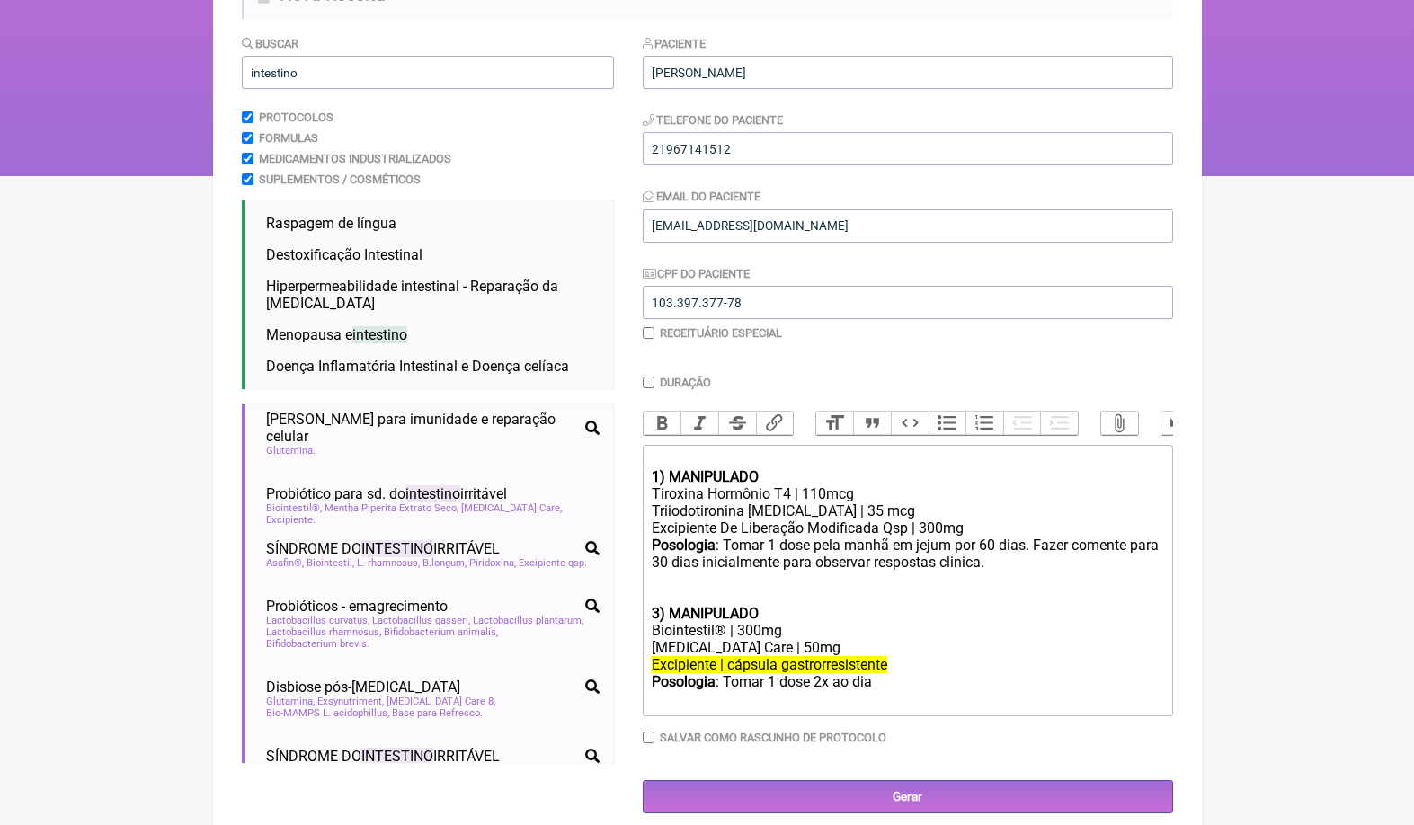
scroll to position [167, 0]
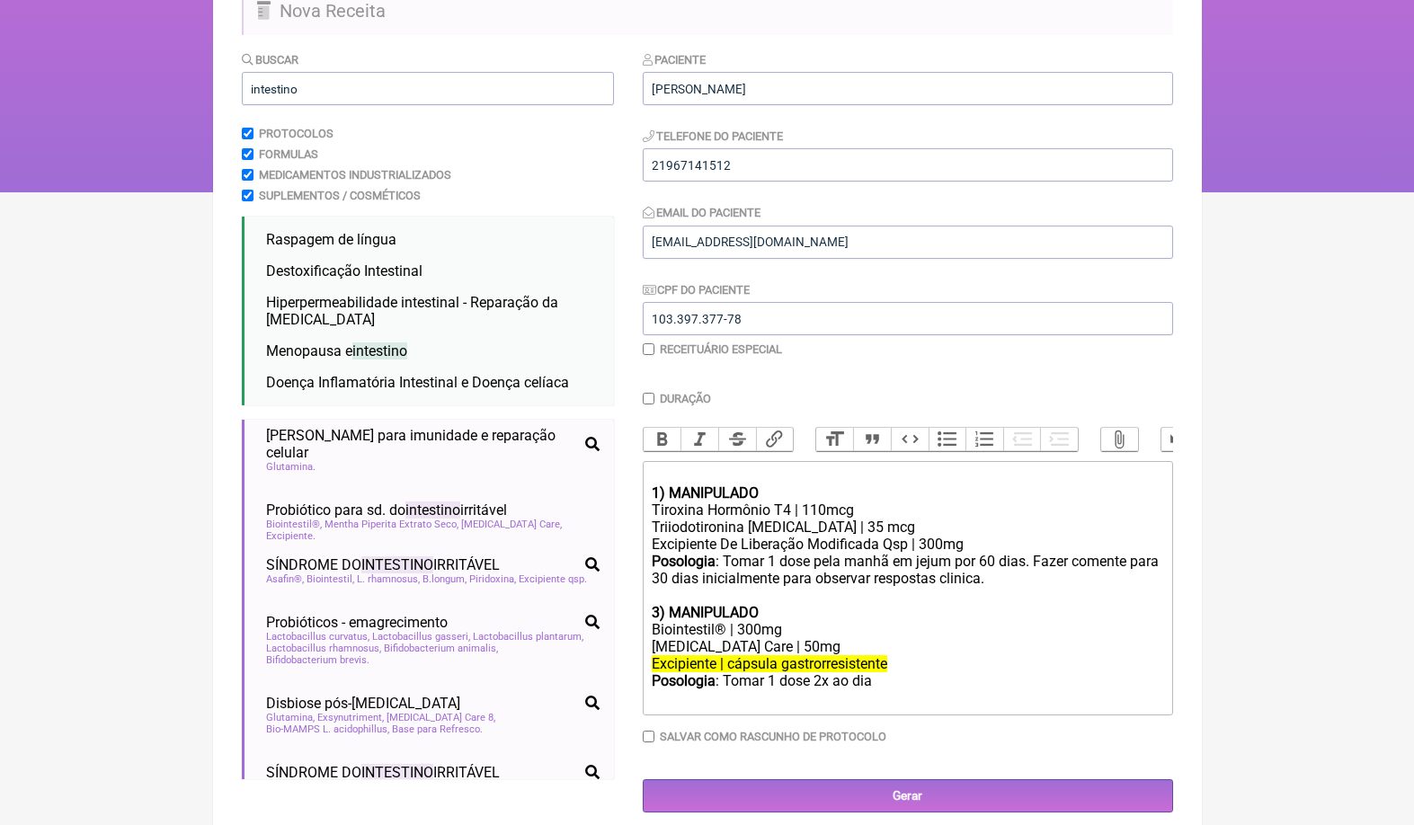
click at [658, 604] on strong "3) MANIPULADO" at bounding box center [705, 612] width 107 height 17
click at [730, 655] on del "Excipiente | cápsula gastrorresistente" at bounding box center [770, 663] width 236 height 17
click at [739, 446] on button "Strikethrough" at bounding box center [737, 439] width 38 height 23
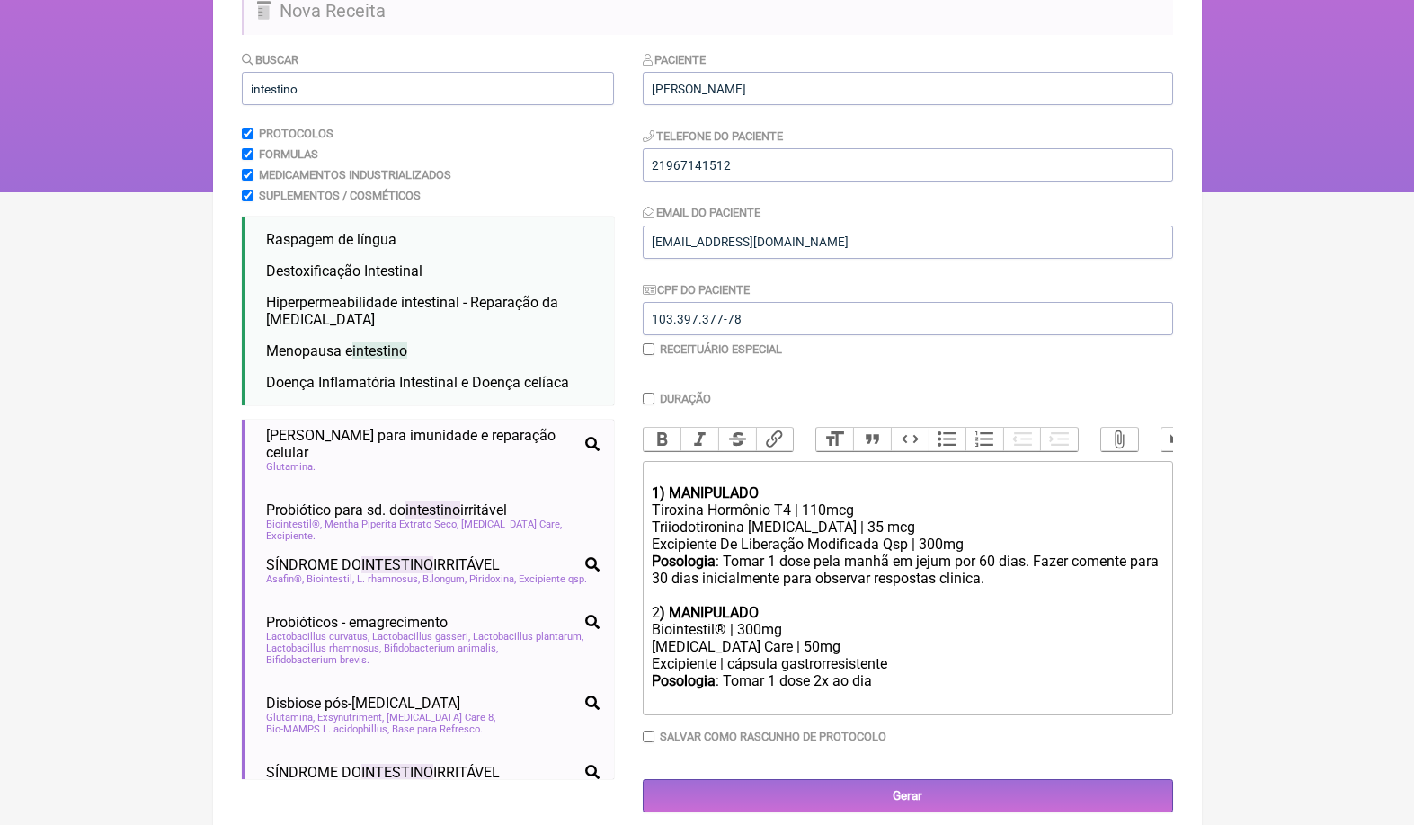
click at [887, 675] on div "Posologia : Tomar 1 dose 2x ao dia ㅤ" at bounding box center [907, 691] width 511 height 36
type trix-editor "<div><br></div><div><strong>1) MANIPULADO</strong></div><div>Tiroxina Hormônio …"
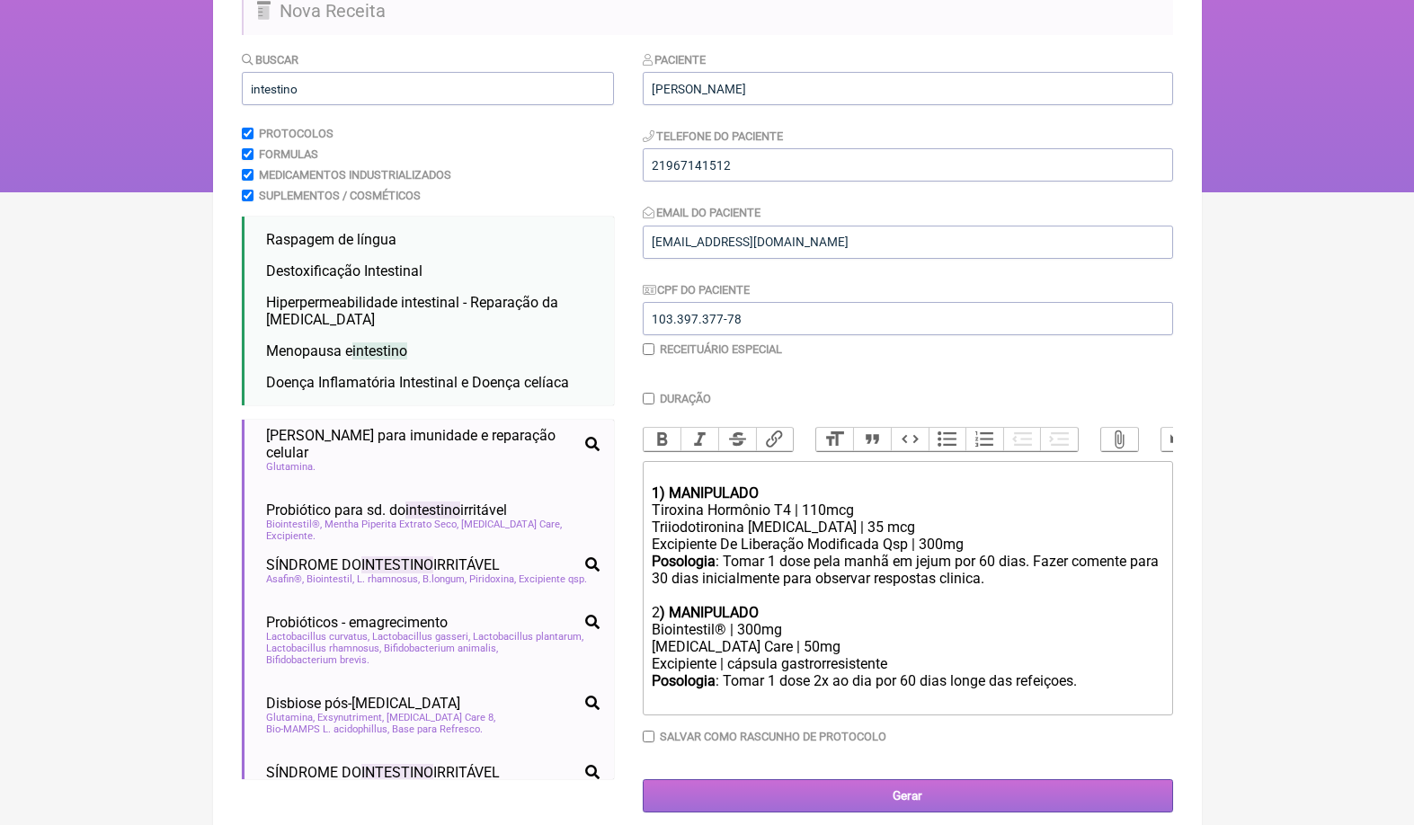
click at [1011, 779] on input "Gerar" at bounding box center [908, 795] width 530 height 33
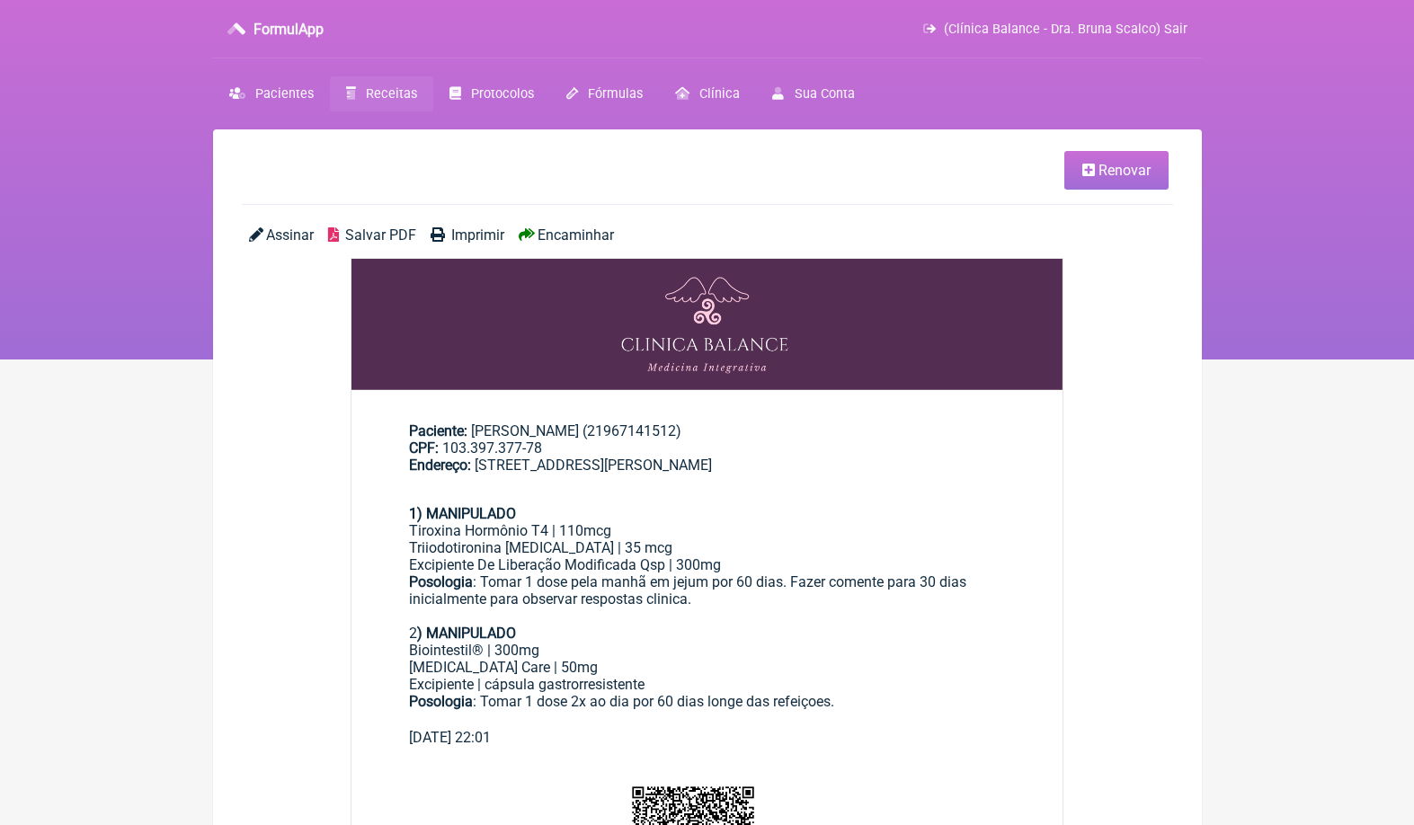
click at [601, 225] on main "Renovar Assinar Salvar PDF Imprimir Encaminhar Paciente: Juliana Rangel Lotufo …" at bounding box center [707, 736] width 989 height 1215
click at [596, 237] on span "Encaminhar" at bounding box center [576, 235] width 76 height 17
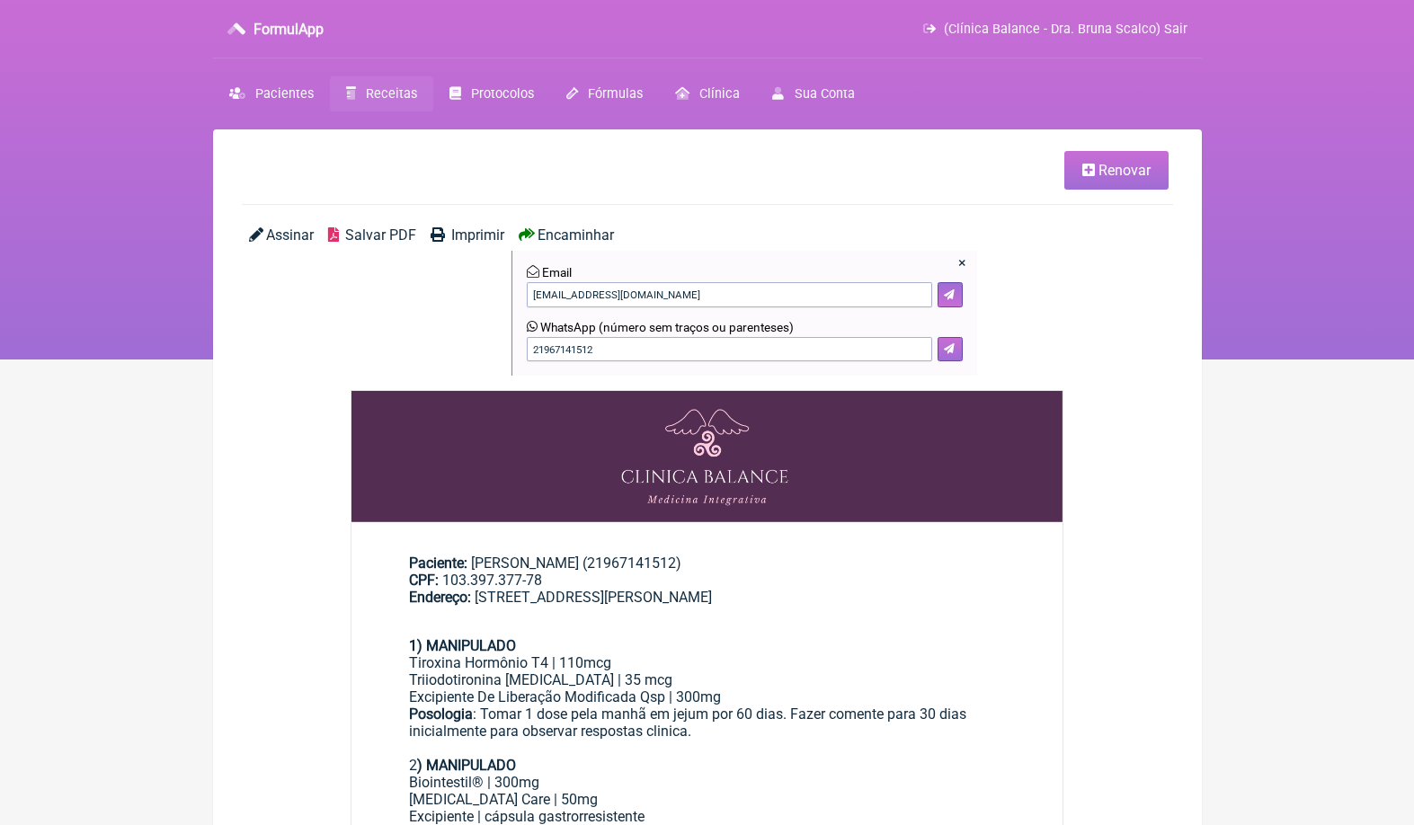
click at [955, 347] on icon at bounding box center [949, 348] width 11 height 11
